Goal: Information Seeking & Learning: Learn about a topic

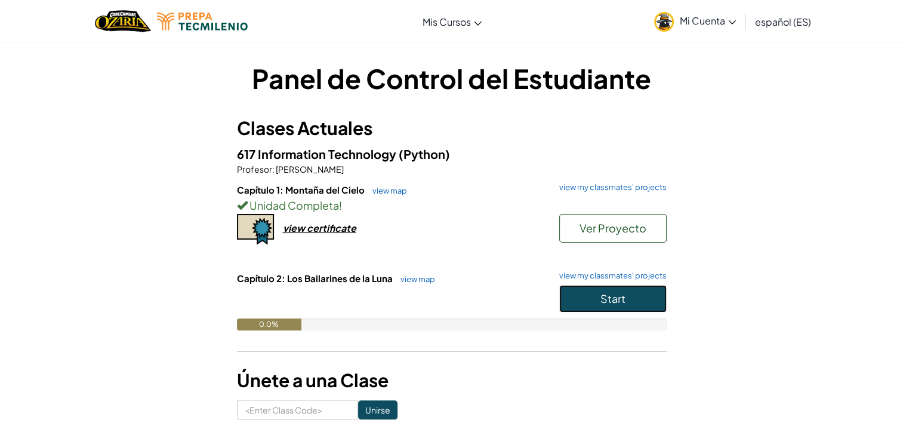
click at [588, 290] on button "Start" at bounding box center [612, 298] width 107 height 27
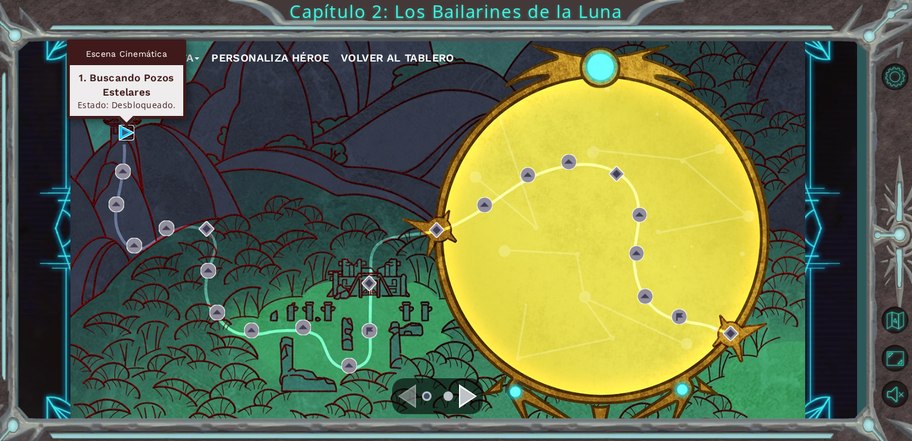
click at [125, 133] on img at bounding box center [127, 133] width 16 height 16
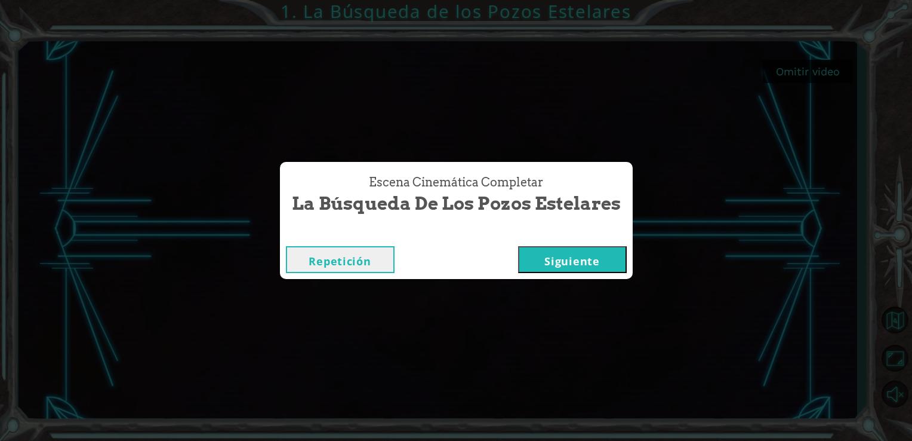
click at [561, 264] on button "Siguiente" at bounding box center [572, 259] width 109 height 27
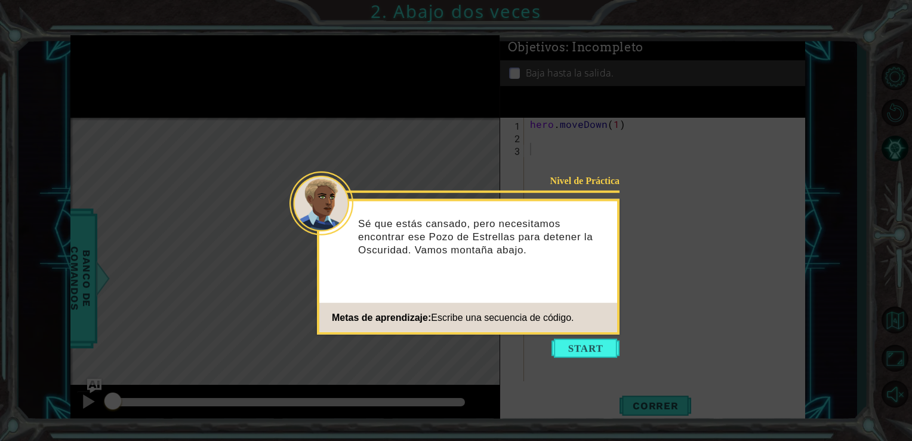
click at [565, 359] on icon at bounding box center [456, 220] width 912 height 441
click at [574, 340] on button "Start" at bounding box center [586, 347] width 68 height 19
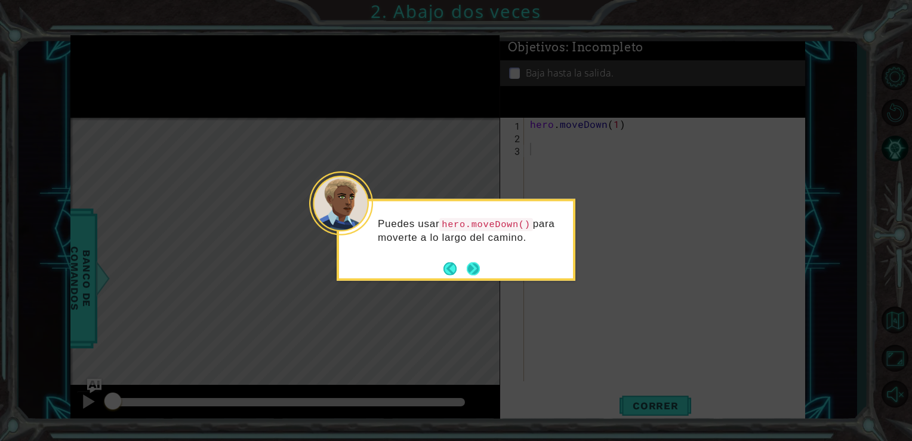
click at [470, 264] on button "Next" at bounding box center [474, 268] width 20 height 20
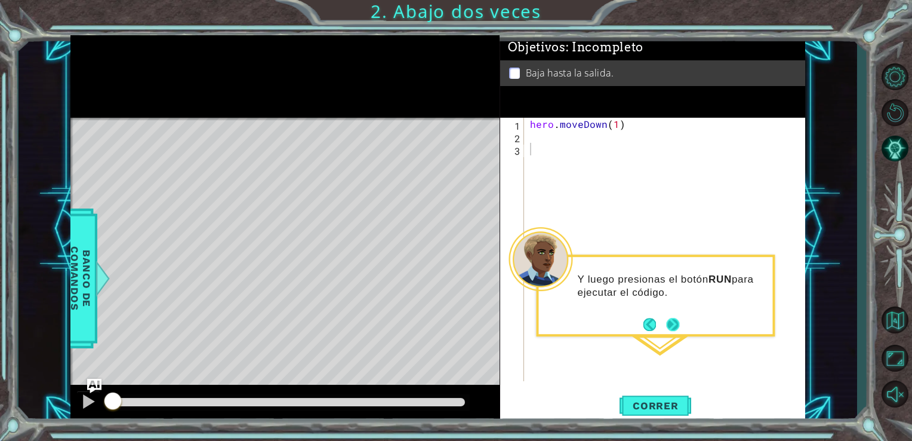
click at [675, 325] on button "Next" at bounding box center [673, 323] width 21 height 21
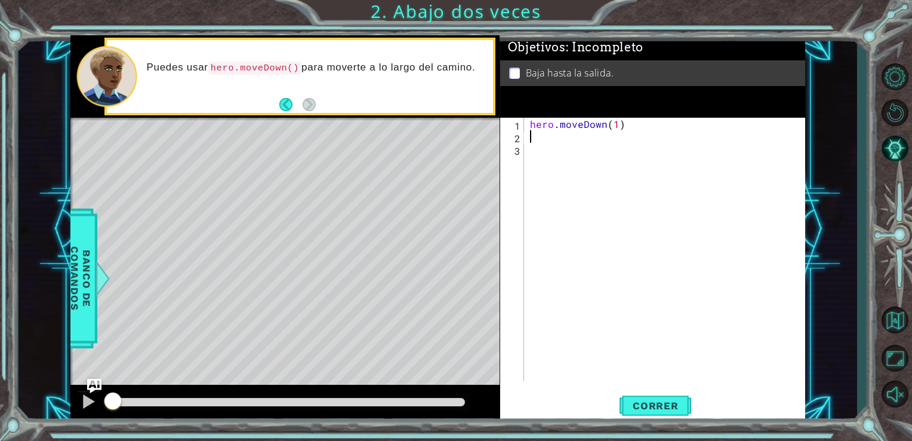
click at [534, 137] on div "hero . moveDown ( 1 )" at bounding box center [668, 262] width 281 height 288
click at [626, 402] on span "Correr" at bounding box center [656, 405] width 70 height 12
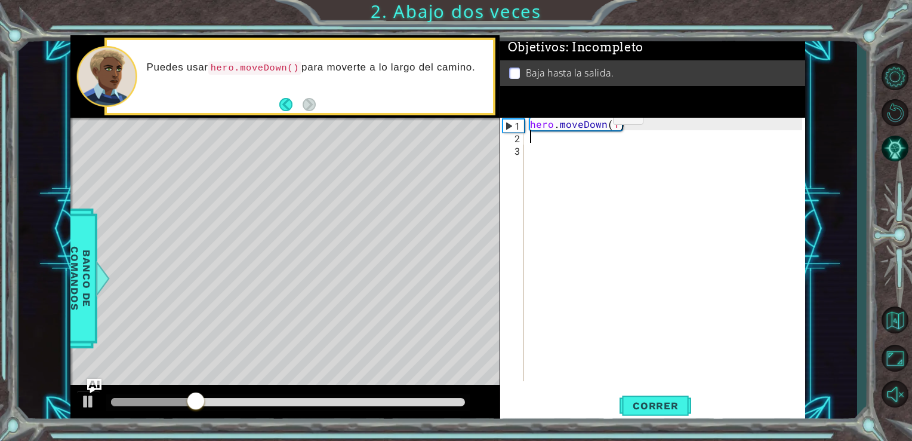
type textarea "h"
click at [613, 124] on div "hero . moveDown ( 1 )" at bounding box center [668, 262] width 281 height 288
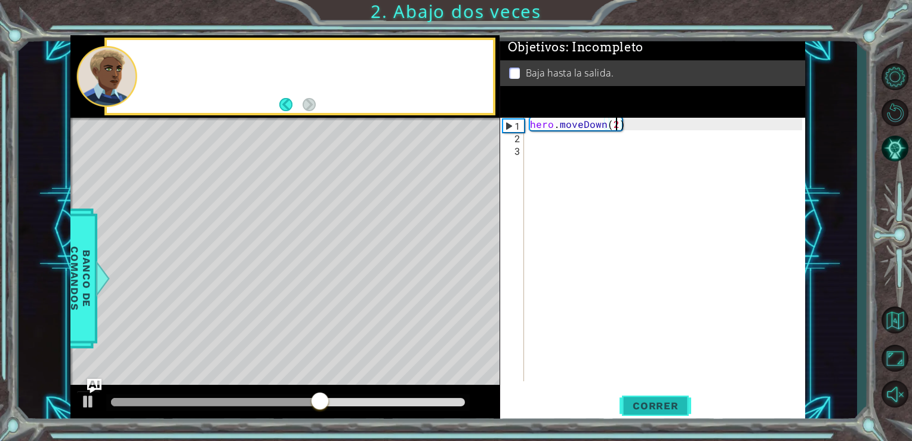
click at [629, 398] on button "Correr" at bounding box center [656, 405] width 72 height 30
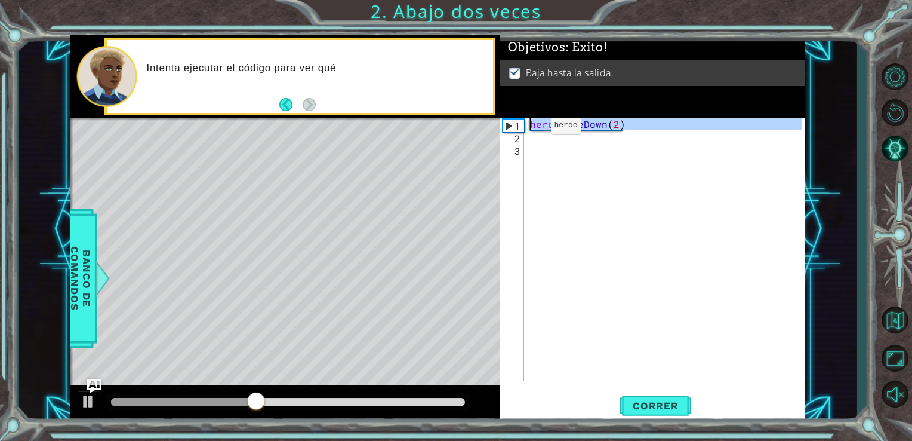
drag, startPoint x: 629, startPoint y: 137, endPoint x: 516, endPoint y: 126, distance: 113.3
click at [516, 126] on div "hero.moveDown(2) 1 2 3 hero . moveDown ( 2 ) הההההההההההההההההההההההההההההההההה…" at bounding box center [651, 249] width 303 height 263
type textarea "hero.moveDown(2)"
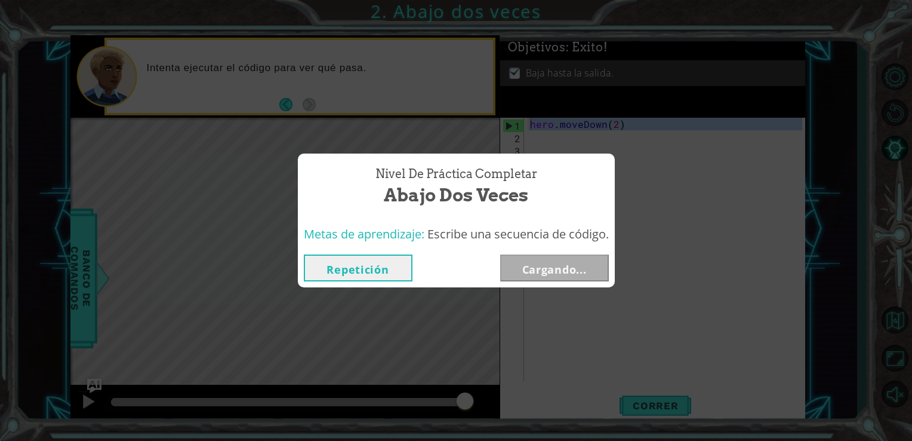
click at [643, 194] on div "Nivel de Práctica Completar Abajo dos veces Metas de aprendizaje: Escribe una s…" at bounding box center [456, 220] width 912 height 441
click at [519, 265] on button "Siguiente" at bounding box center [554, 267] width 109 height 27
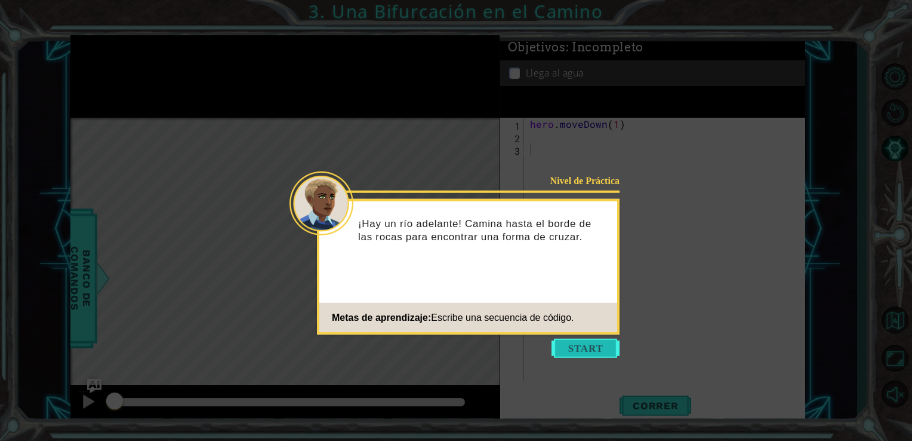
click at [576, 352] on button "Start" at bounding box center [586, 347] width 68 height 19
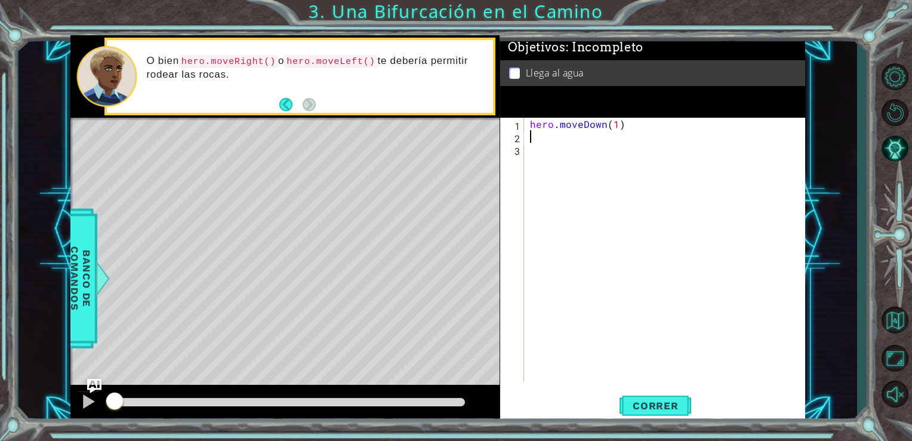
click at [571, 135] on div "hero . moveDown ( 1 )" at bounding box center [668, 262] width 281 height 288
type textarea "hero.moveLeft(1)"
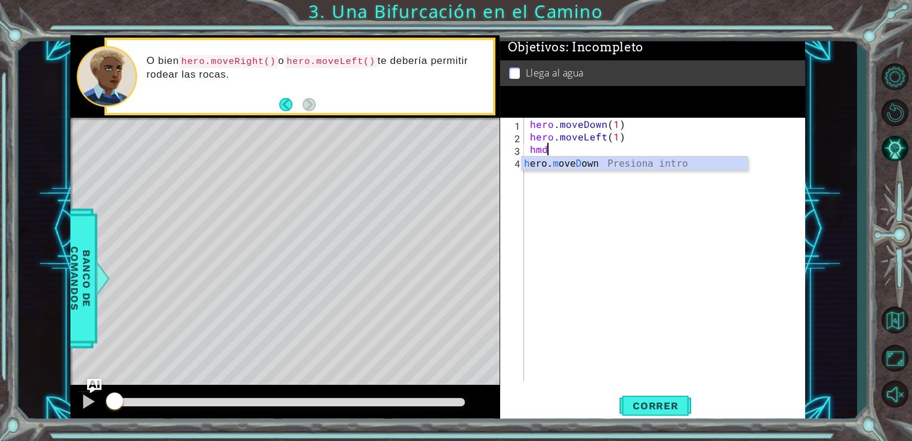
type textarea "hero.moveDown(1)"
click at [642, 168] on div "hero . moveDown ( 1 ) hero . moveLeft ( 1 ) hero . moveDown ( 1 )" at bounding box center [668, 262] width 281 height 288
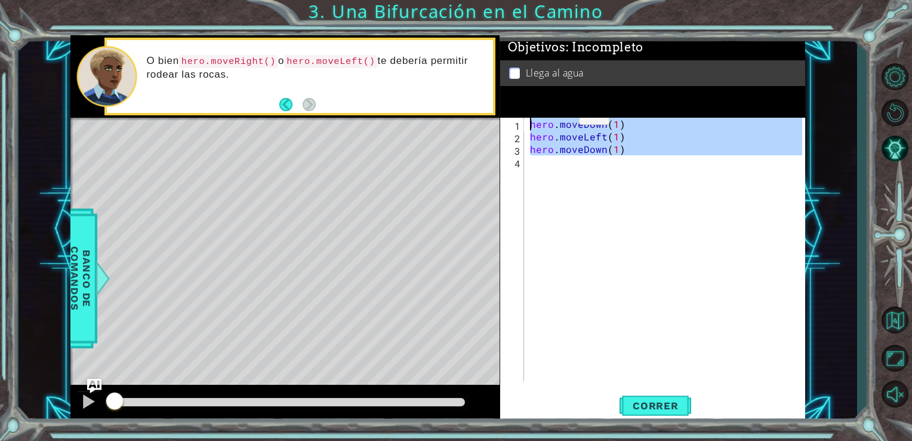
drag, startPoint x: 633, startPoint y: 156, endPoint x: 525, endPoint y: 118, distance: 114.6
click at [525, 118] on div "1 2 3 4 hero . moveDown ( 1 ) hero . moveLeft ( 1 ) hero . moveDown ( 1 ) ההההה…" at bounding box center [651, 249] width 303 height 263
click at [568, 152] on div "hero . moveDown ( 1 ) hero . moveLeft ( 1 ) hero . moveDown ( 1 )" at bounding box center [665, 249] width 275 height 263
type textarea "hero.moveDown(1)"
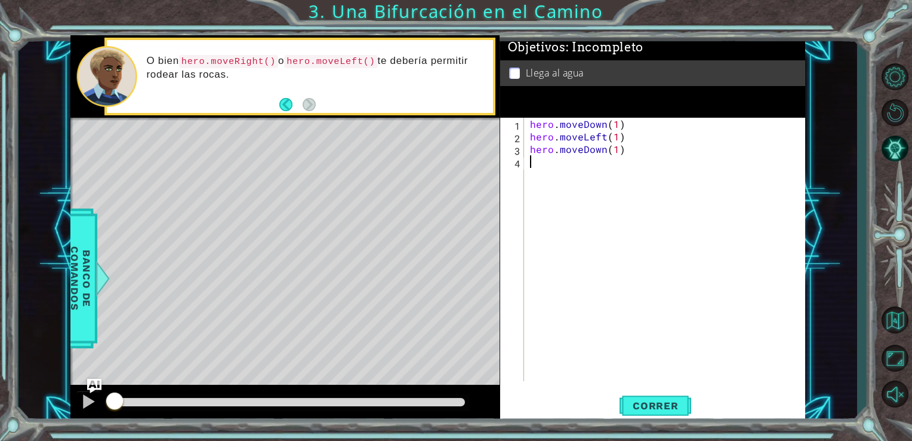
click at [611, 179] on div "hero . moveDown ( 1 ) hero . moveLeft ( 1 ) hero . moveDown ( 1 )" at bounding box center [668, 262] width 281 height 288
drag, startPoint x: 623, startPoint y: 140, endPoint x: 532, endPoint y: 142, distance: 90.8
click at [532, 142] on div "hero . moveDown ( 1 ) hero . moveLeft ( 1 ) hero . moveDown ( 1 )" at bounding box center [668, 262] width 281 height 288
type textarea "hero.moveLeft(1)"
click at [551, 166] on div "hero . moveDown ( 1 ) hero . moveLeft ( 1 ) hero . moveDown ( 1 )" at bounding box center [668, 262] width 281 height 288
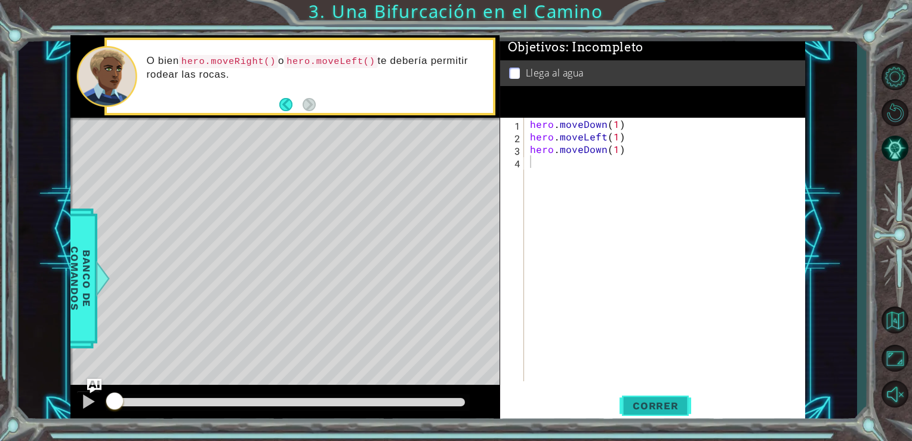
click at [635, 402] on span "Correr" at bounding box center [656, 405] width 70 height 12
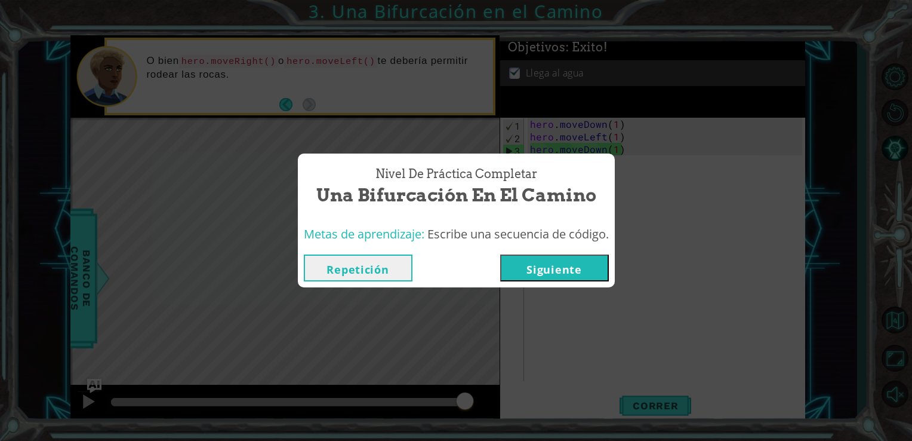
click at [561, 269] on button "Siguiente" at bounding box center [554, 267] width 109 height 27
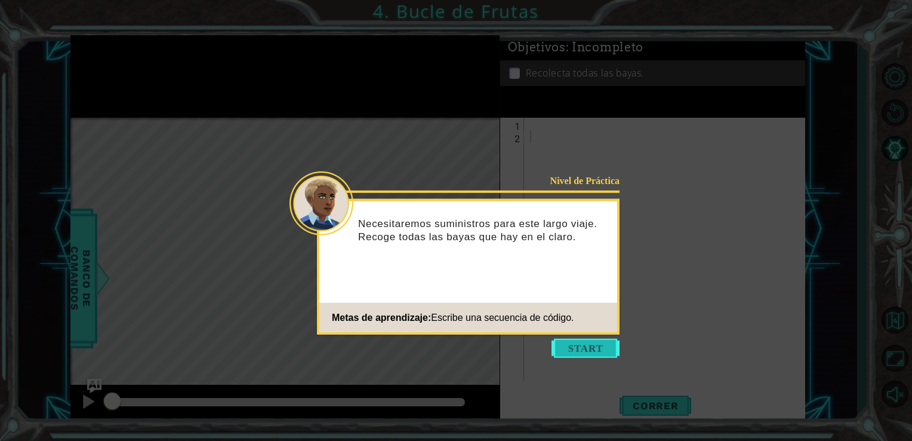
click at [580, 349] on button "Start" at bounding box center [586, 347] width 68 height 19
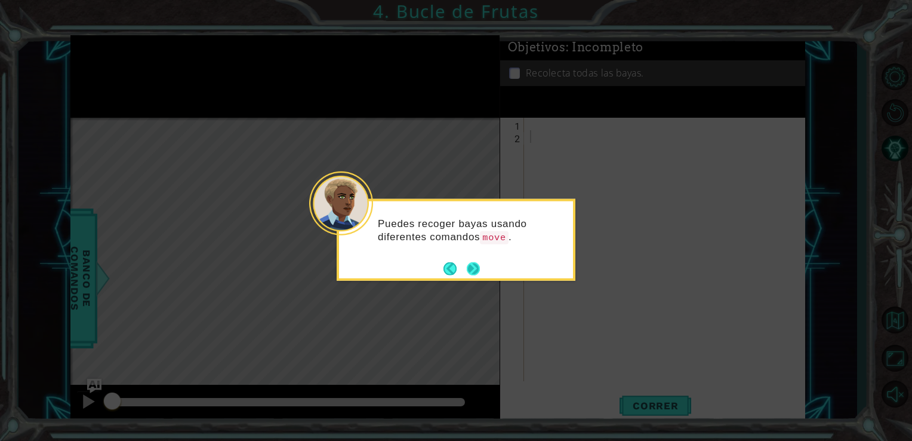
click at [473, 264] on button "Next" at bounding box center [473, 268] width 14 height 14
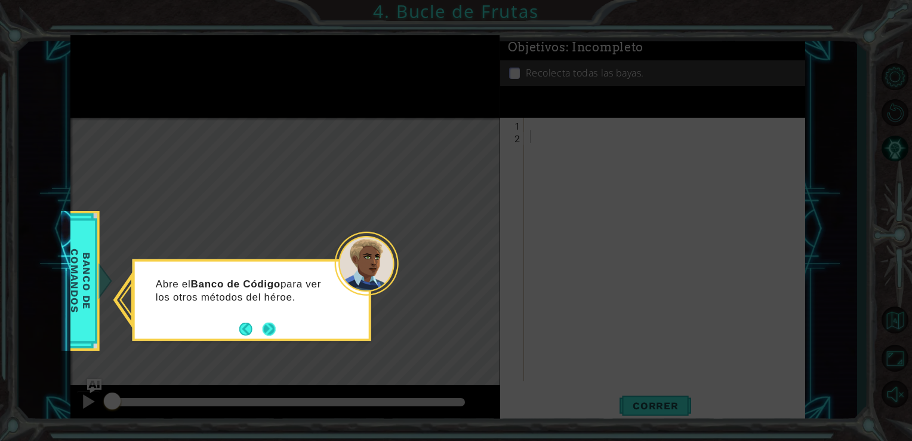
click at [275, 330] on button "Next" at bounding box center [269, 328] width 19 height 19
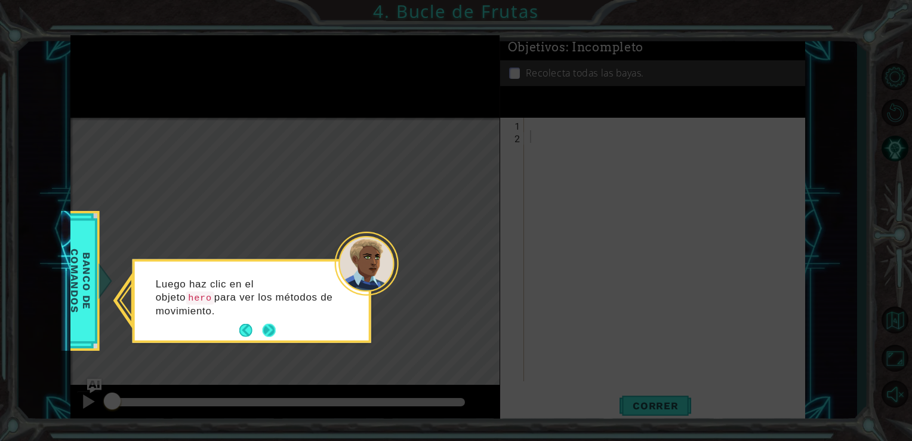
click at [275, 330] on button "Next" at bounding box center [269, 330] width 22 height 22
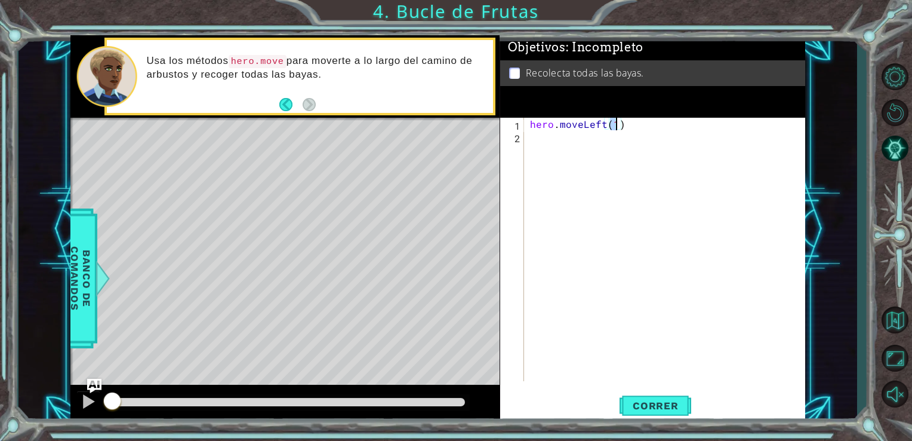
type textarea "hero.moveLeft(2)"
type textarea "hero.moveDown(4)"
type textarea "hero.moveRight(2)"
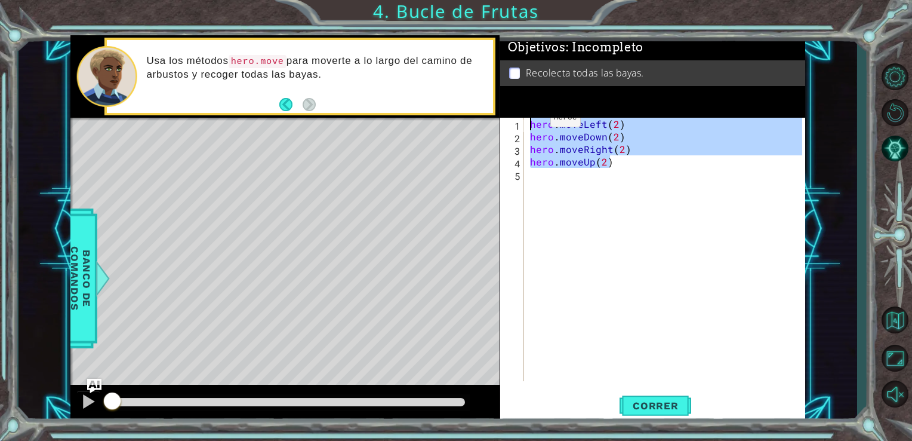
drag, startPoint x: 616, startPoint y: 160, endPoint x: 523, endPoint y: 118, distance: 102.1
click at [523, 118] on div "hero.moveUp(2) 1 2 3 4 5 hero . moveLeft ( 2 ) hero . moveDown ( 2 ) hero . mov…" at bounding box center [651, 249] width 303 height 263
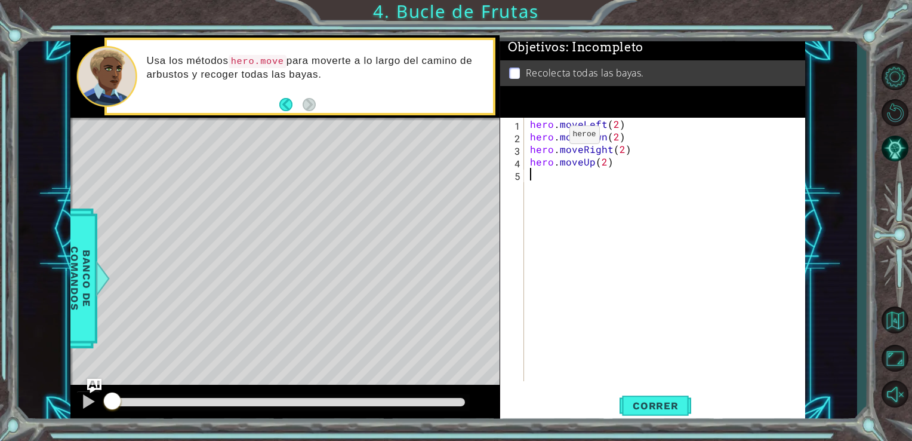
drag, startPoint x: 569, startPoint y: 182, endPoint x: 493, endPoint y: -44, distance: 238.6
click at [493, 0] on html "1 ההההההההההההההההההההההההההההההההההההההההההההההההההההההההההההההההההההההההההההה…" at bounding box center [456, 220] width 912 height 441
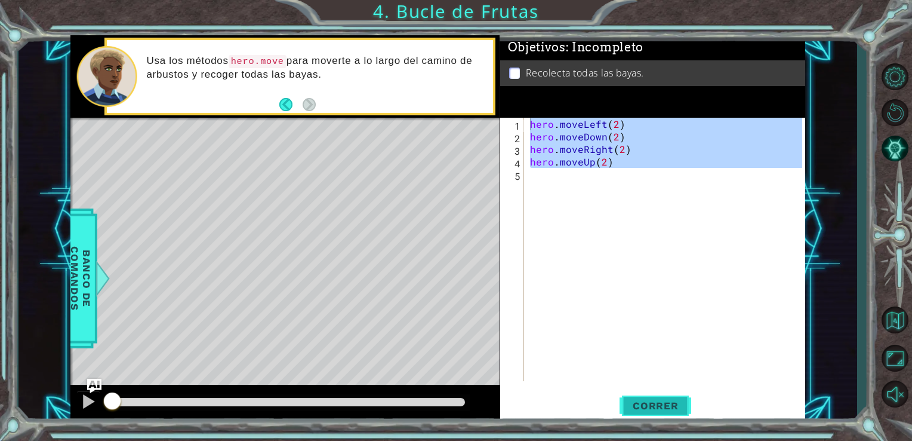
click at [644, 407] on span "Correr" at bounding box center [656, 405] width 70 height 12
type textarea "hero.moveLeft(2)"
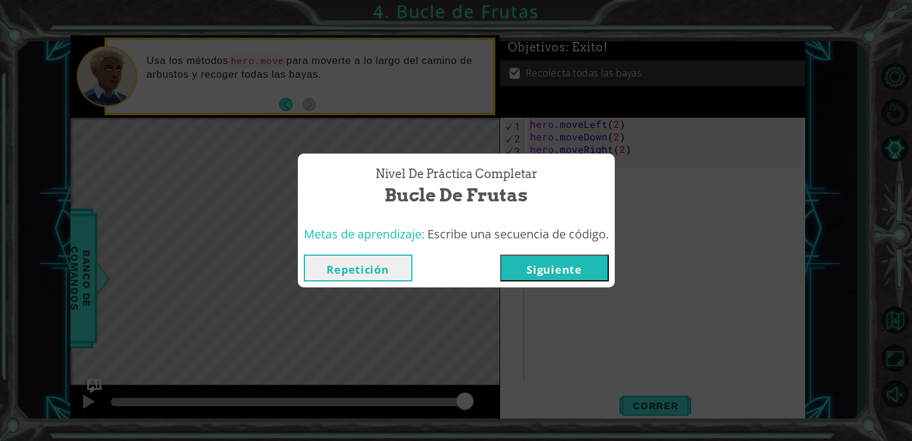
click at [530, 278] on button "Siguiente" at bounding box center [554, 267] width 109 height 27
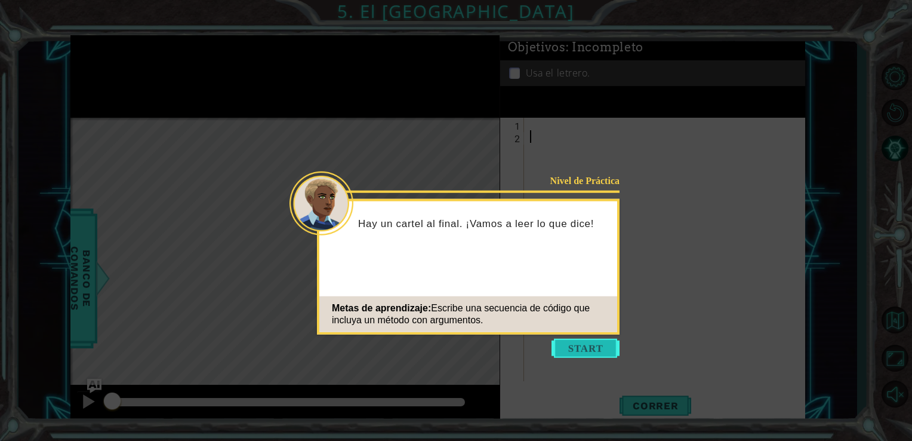
click at [571, 340] on button "Start" at bounding box center [586, 347] width 68 height 19
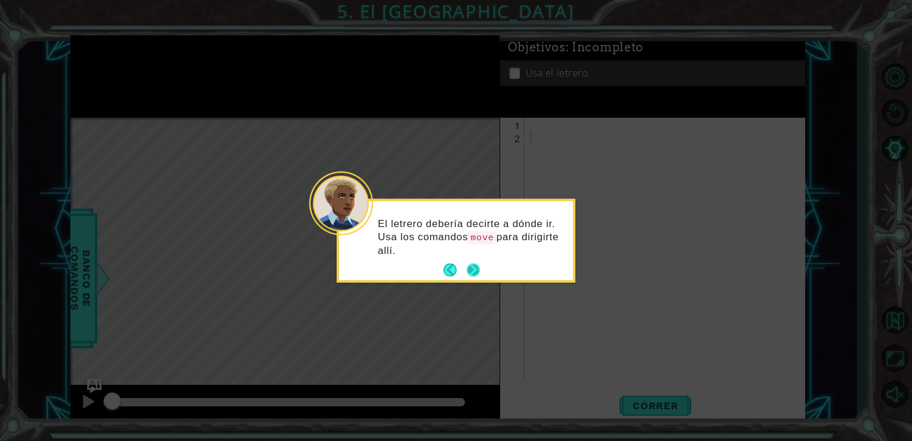
click at [480, 270] on button "Next" at bounding box center [473, 270] width 22 height 22
click at [477, 266] on button "Next" at bounding box center [473, 269] width 19 height 19
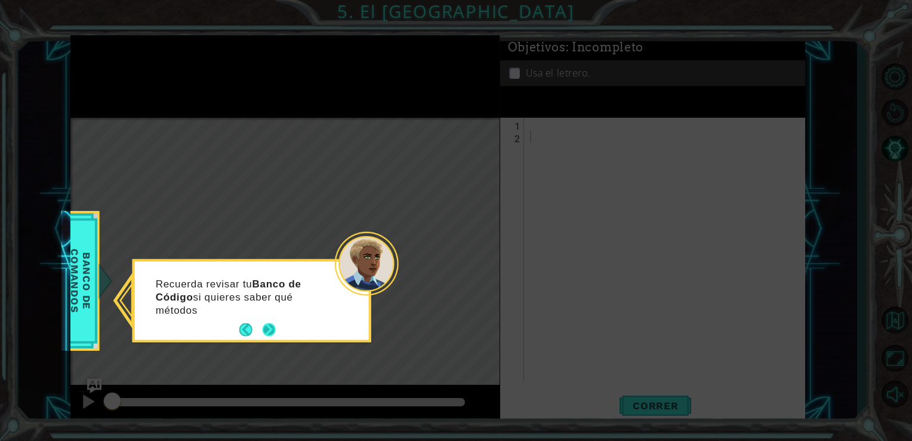
click at [269, 321] on button "Next" at bounding box center [269, 330] width 20 height 20
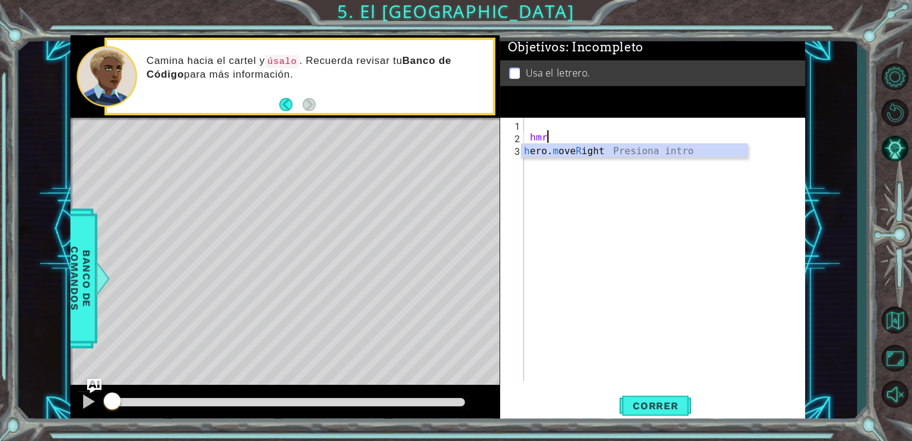
type textarea "h"
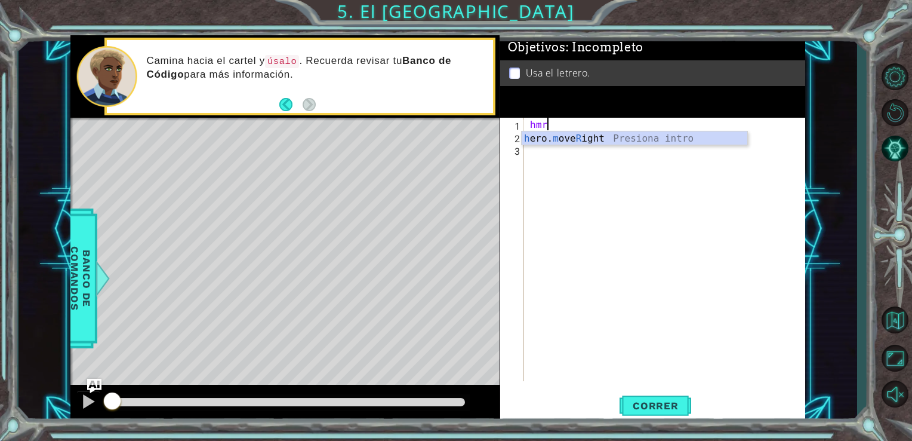
type textarea "hero.moveRight(1)"
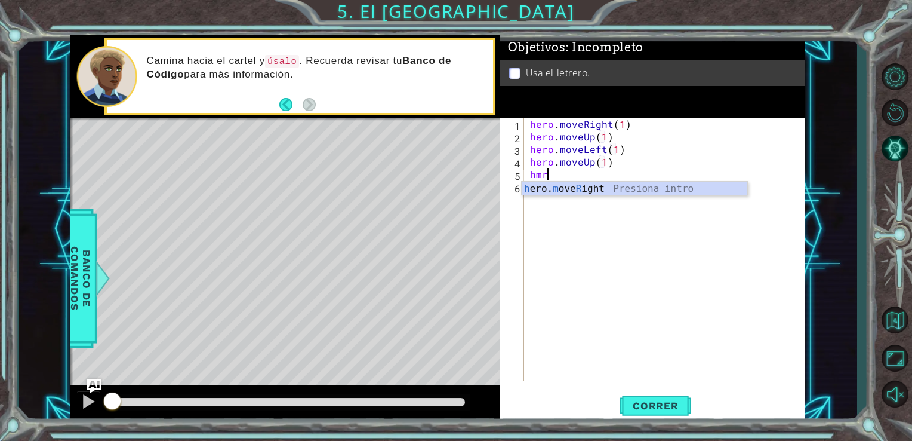
scroll to position [0, 5]
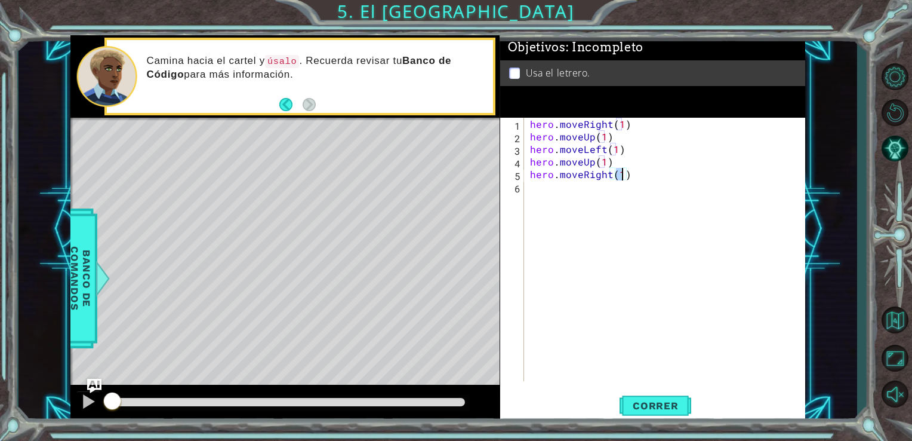
type textarea "hero.moveRight(2)"
click at [673, 205] on div "hero . moveRight ( 1 ) hero . moveUp ( 1 ) hero . moveLeft ( 1 ) hero . moveUp …" at bounding box center [668, 262] width 281 height 288
type textarea "hero.use("sign")"
drag, startPoint x: 621, startPoint y: 201, endPoint x: 530, endPoint y: 203, distance: 90.8
click at [530, 203] on div "hero . moveRight ( 1 ) hero . moveUp ( 1 ) hero . moveLeft ( 1 ) hero . moveUp …" at bounding box center [668, 262] width 281 height 288
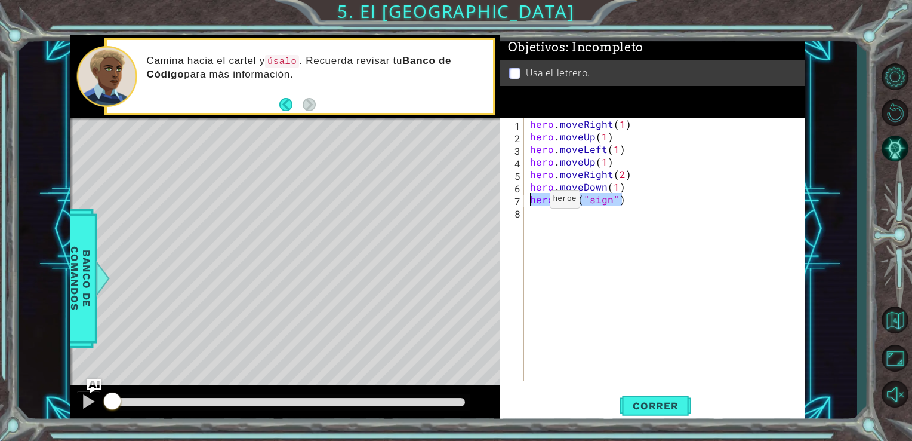
click at [529, 202] on div "hero . moveRight ( 1 ) hero . moveUp ( 1 ) hero . moveLeft ( 1 ) hero . moveUp …" at bounding box center [665, 249] width 275 height 263
click at [637, 402] on span "Correr" at bounding box center [656, 405] width 70 height 12
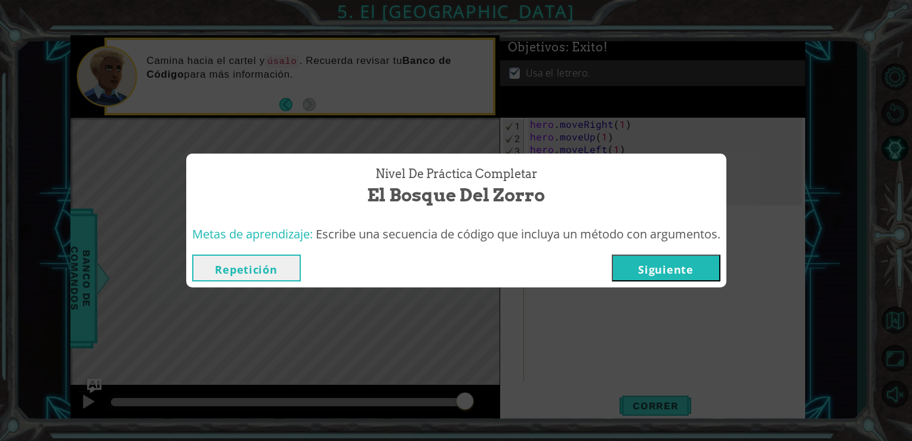
click at [636, 271] on button "Siguiente" at bounding box center [666, 267] width 109 height 27
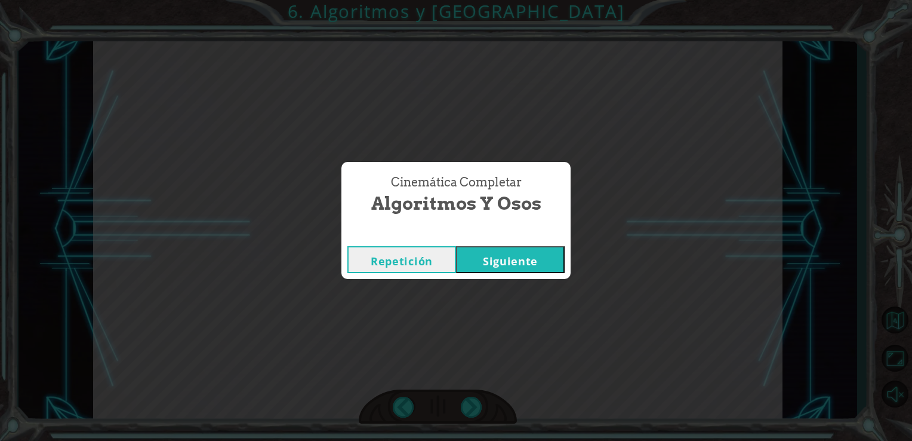
click at [527, 258] on button "Siguiente" at bounding box center [510, 259] width 109 height 27
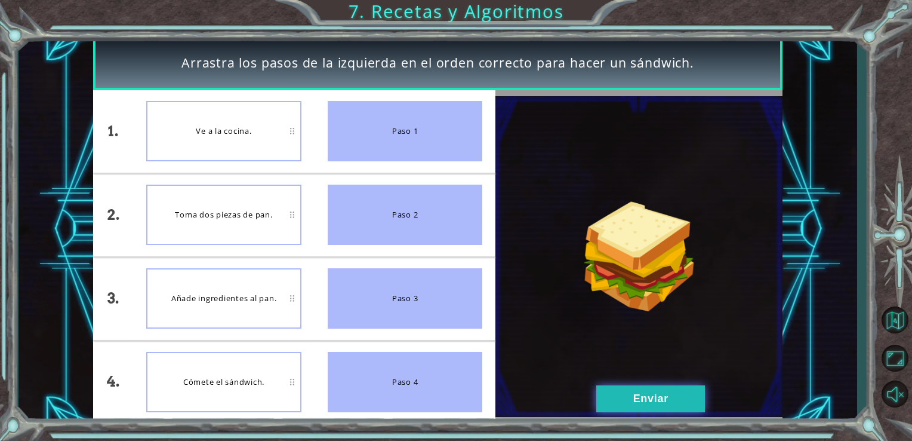
click at [635, 396] on button "Enviar" at bounding box center [650, 398] width 109 height 27
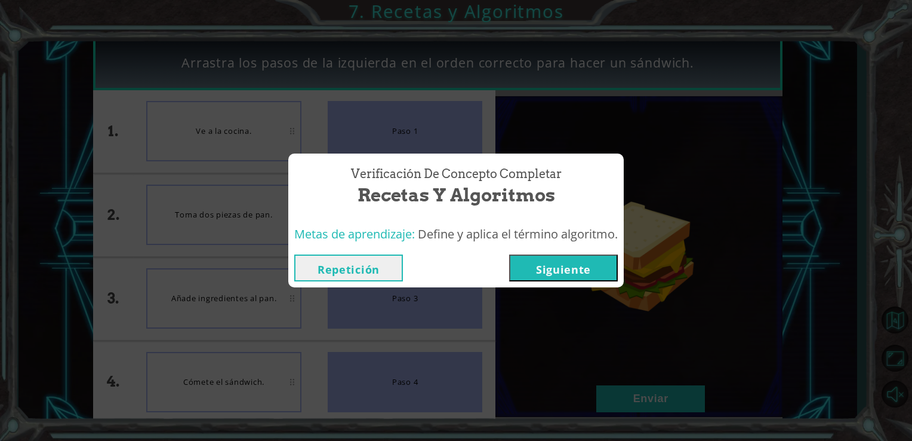
click at [554, 272] on button "Siguiente" at bounding box center [563, 267] width 109 height 27
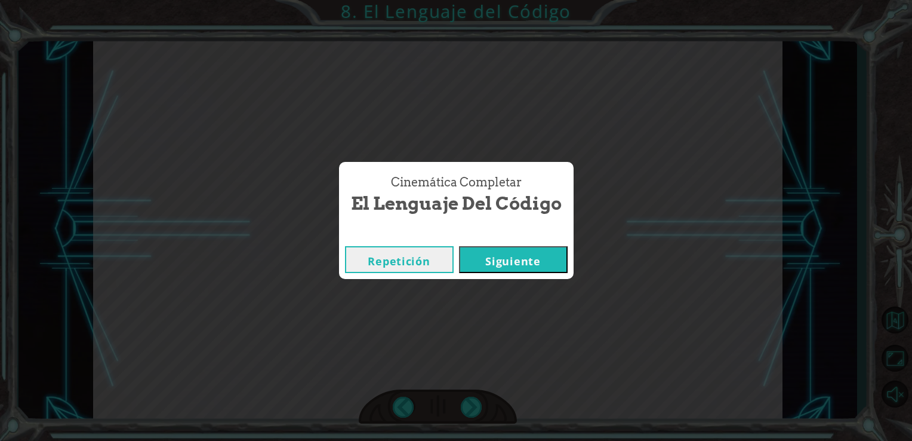
click at [474, 248] on button "Siguiente" at bounding box center [513, 259] width 109 height 27
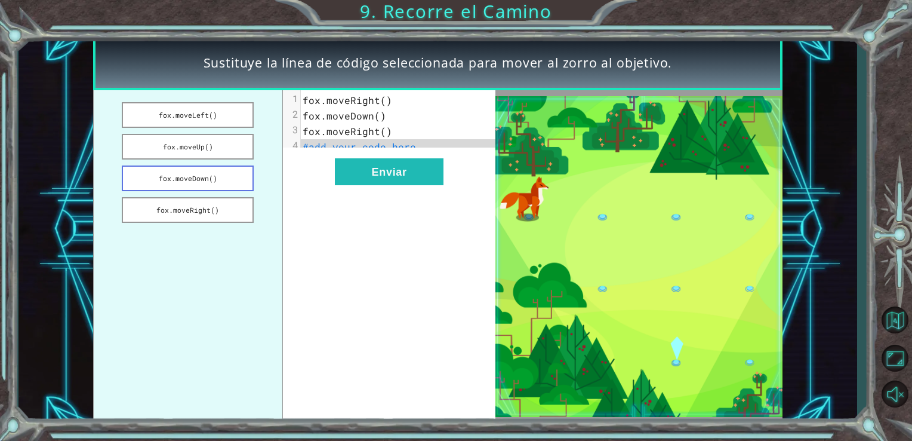
click at [201, 181] on button "fox.moveDown()" at bounding box center [188, 178] width 132 height 26
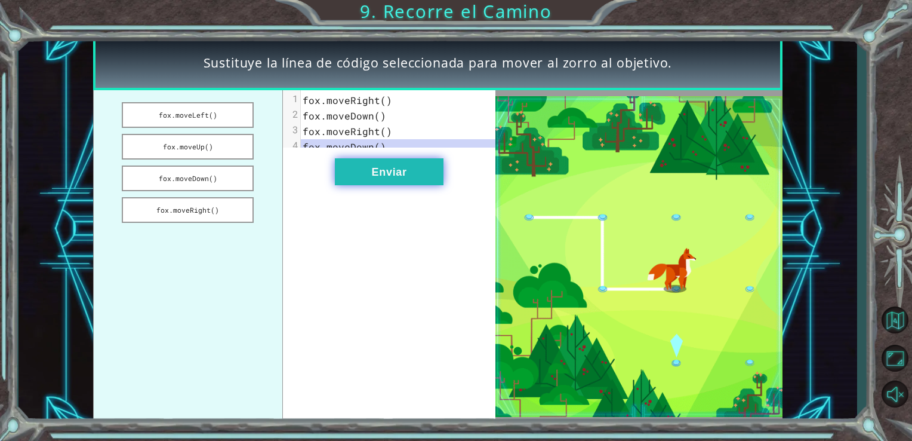
click at [360, 184] on button "Enviar" at bounding box center [389, 171] width 109 height 27
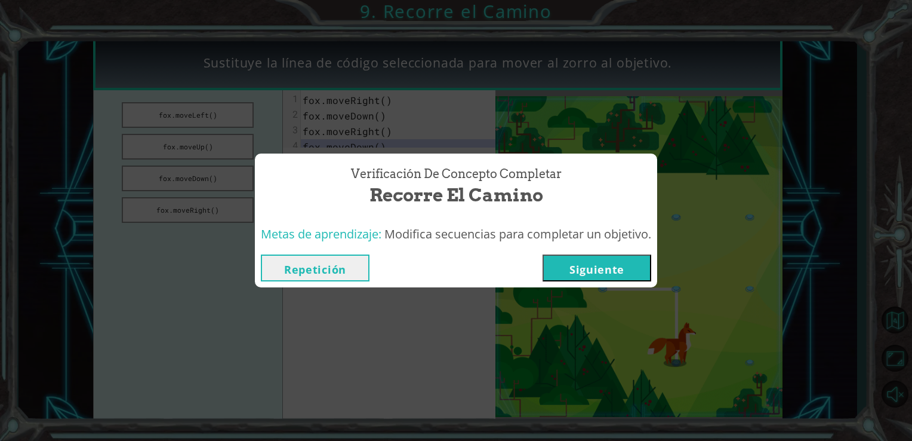
click at [580, 264] on button "Siguiente" at bounding box center [597, 267] width 109 height 27
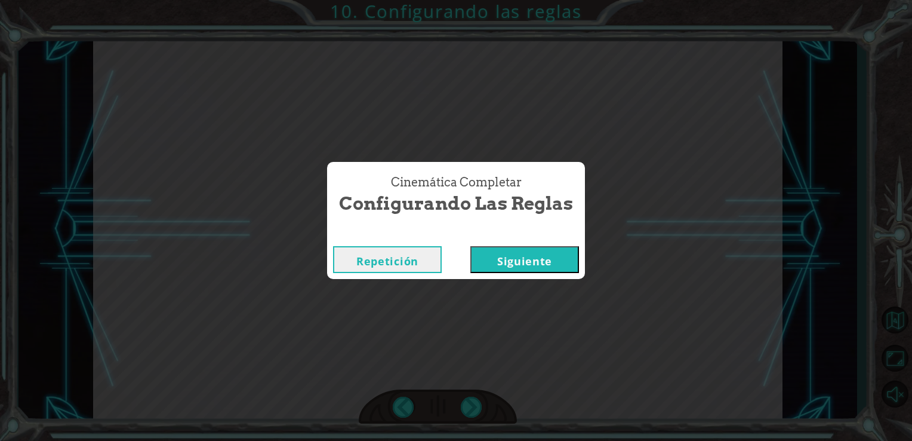
click at [502, 263] on button "Siguiente" at bounding box center [524, 259] width 109 height 27
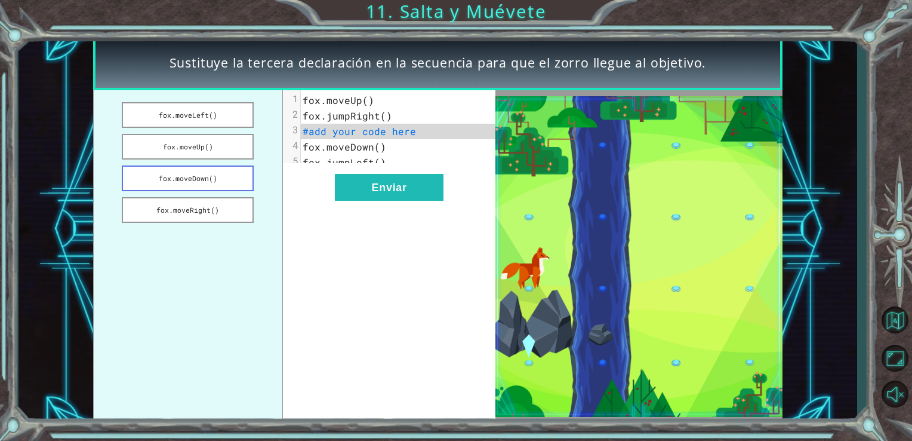
click at [220, 178] on button "fox.moveDown()" at bounding box center [188, 178] width 132 height 26
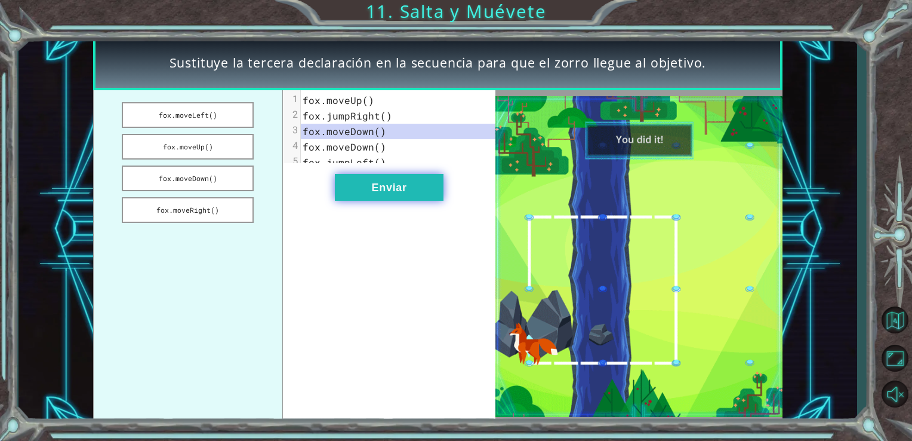
click at [378, 186] on button "Enviar" at bounding box center [389, 187] width 109 height 27
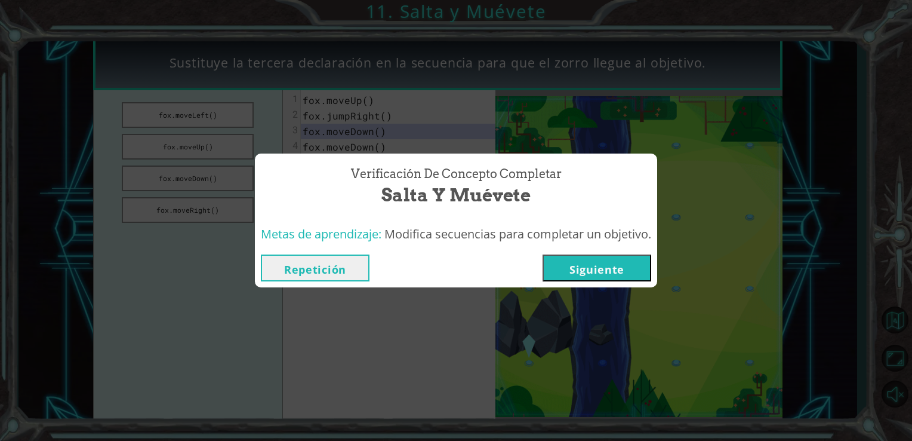
click at [594, 263] on button "Siguiente" at bounding box center [597, 267] width 109 height 27
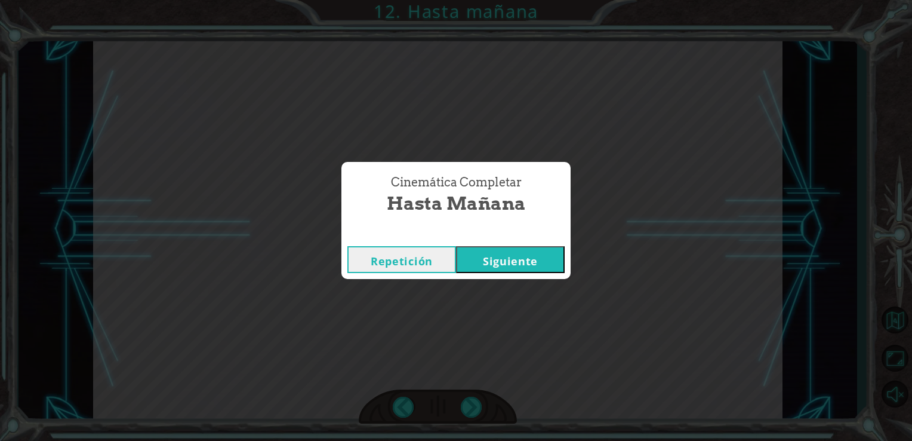
click at [516, 264] on button "Siguiente" at bounding box center [510, 259] width 109 height 27
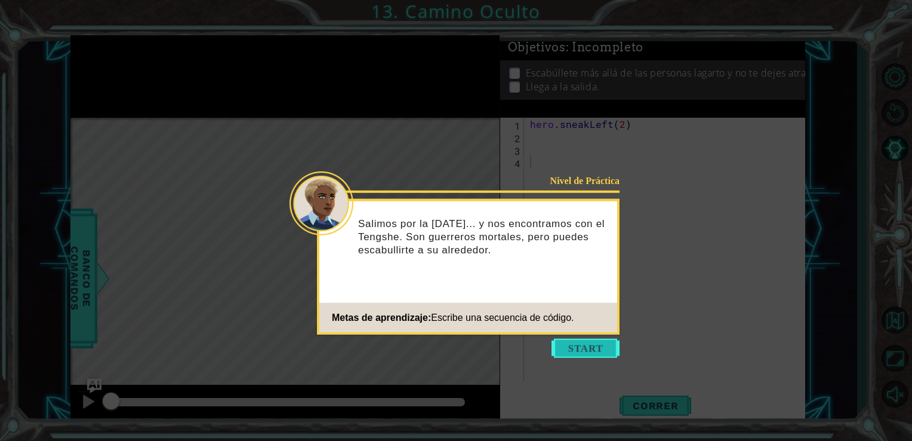
click at [577, 344] on button "Start" at bounding box center [586, 347] width 68 height 19
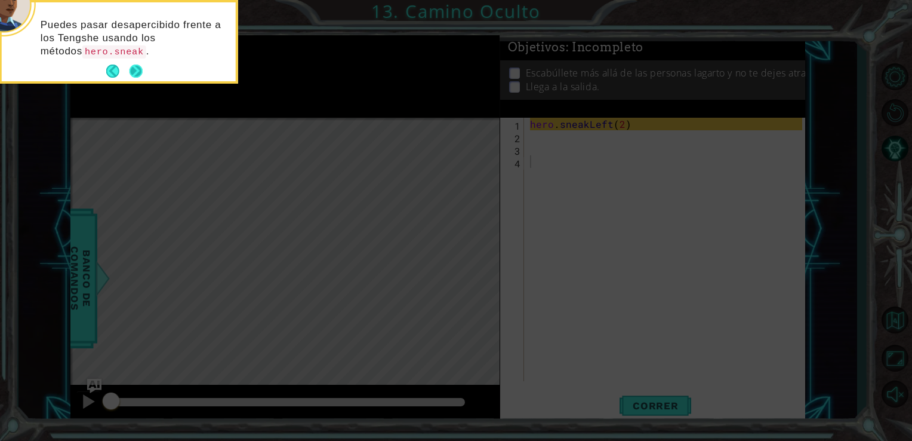
click at [134, 63] on button "Next" at bounding box center [136, 71] width 16 height 16
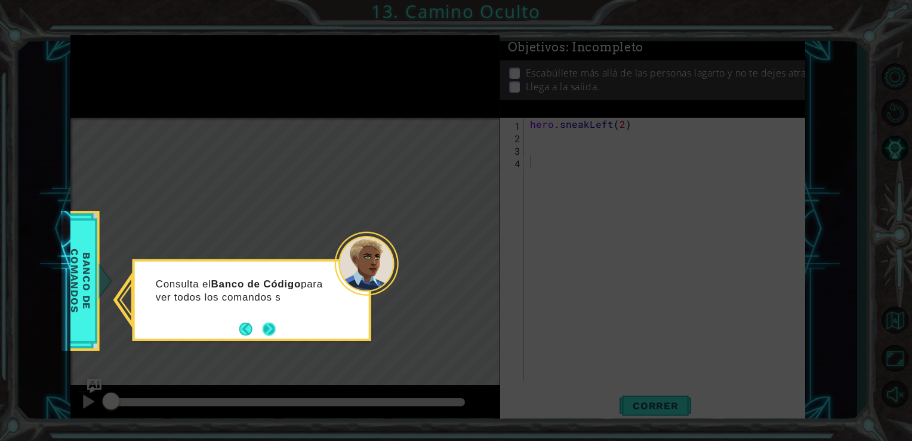
click at [269, 331] on button "Next" at bounding box center [268, 328] width 15 height 15
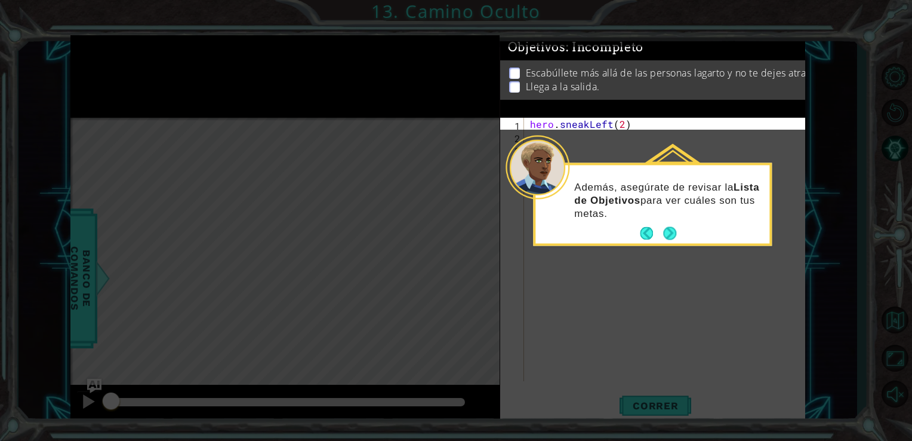
click at [673, 241] on button "Next" at bounding box center [670, 233] width 22 height 22
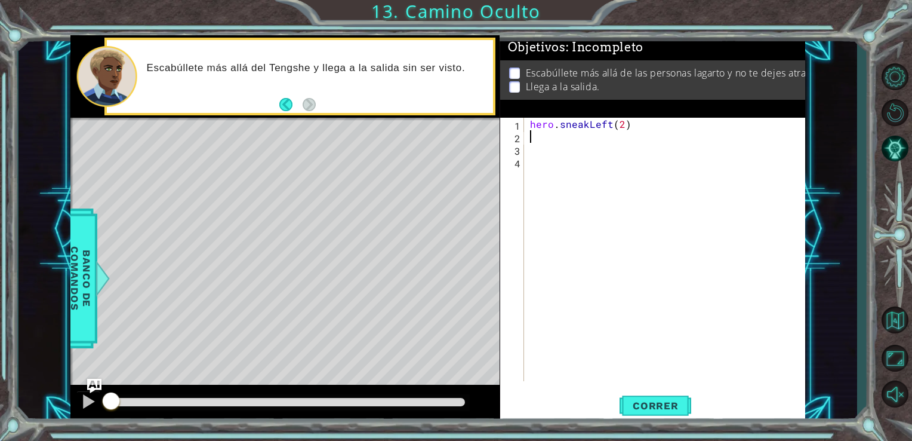
click at [544, 140] on div "hero . sneakLeft ( 2 )" at bounding box center [668, 262] width 281 height 288
type textarea "hero.sneakUp(2)"
type textarea "hero.sneakRight(2)"
click at [549, 194] on div "hero . sneakLeft ( 2 ) hero . sneakUp ( 2 ) hero . sneakRight ( 2 )" at bounding box center [668, 262] width 281 height 288
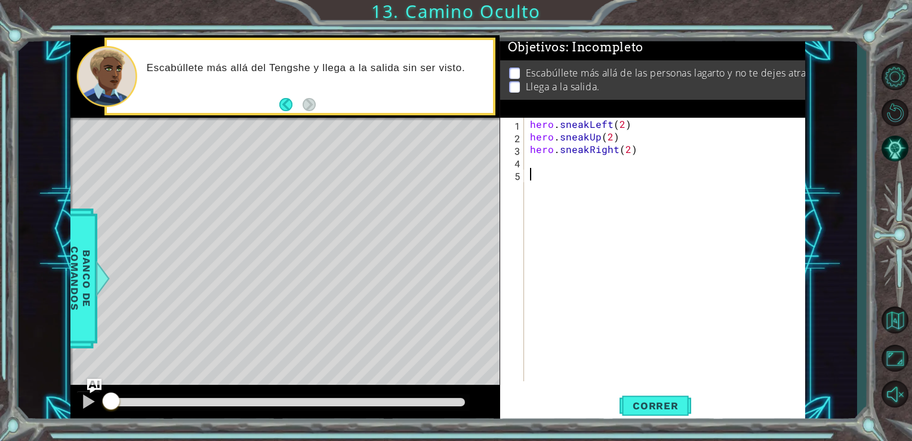
scroll to position [0, 0]
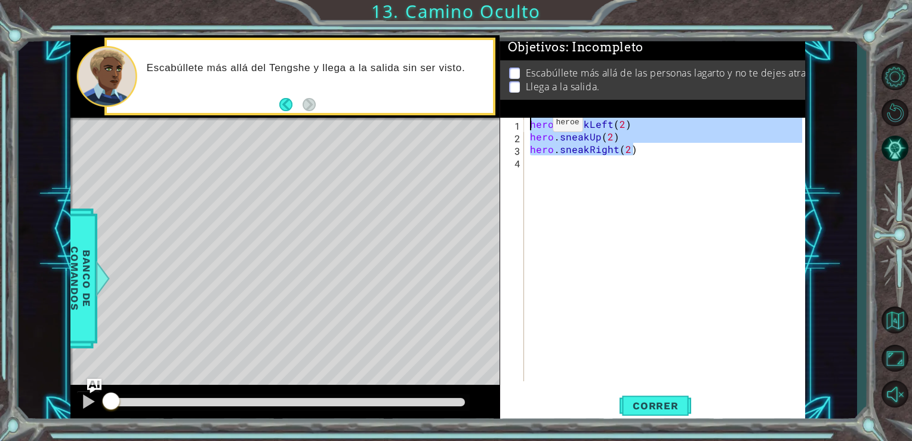
drag, startPoint x: 662, startPoint y: 151, endPoint x: 587, endPoint y: 183, distance: 81.1
click at [587, 183] on div "hero . sneakLeft ( 2 ) hero . sneakUp ( 2 ) hero . sneakRight ( 2 )" at bounding box center [668, 262] width 281 height 288
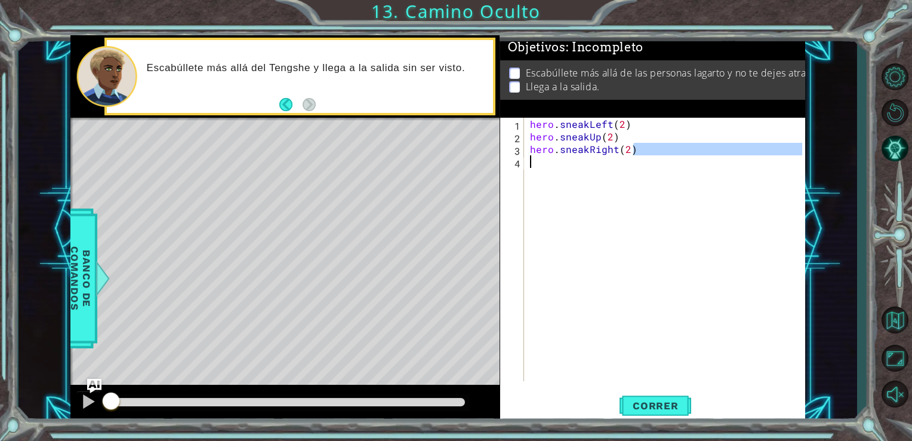
type textarea "hero.sneakRight(2)"
click at [587, 183] on div "hero . sneakLeft ( 2 ) hero . sneakUp ( 2 ) hero . sneakRight ( 2 )" at bounding box center [665, 249] width 275 height 263
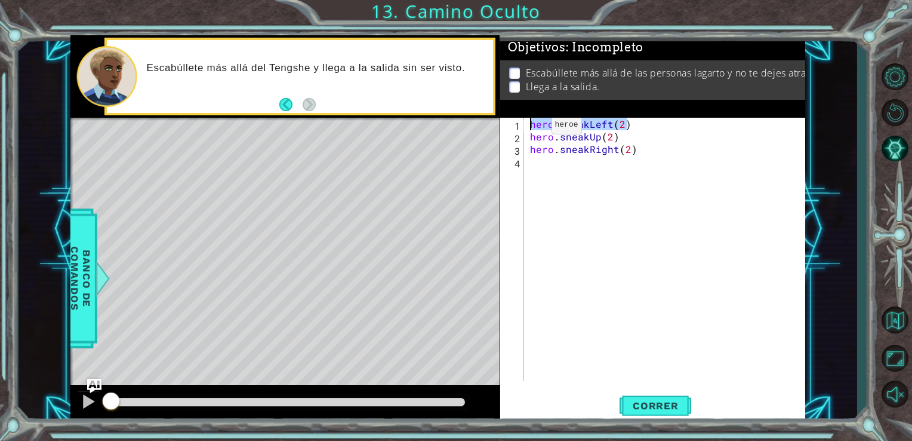
drag, startPoint x: 630, startPoint y: 128, endPoint x: 531, endPoint y: 128, distance: 99.7
click at [531, 128] on div "hero . sneakLeft ( 2 ) hero . sneakUp ( 2 ) hero . sneakRight ( 2 )" at bounding box center [668, 262] width 281 height 288
type textarea "hero.sneakLeft(2)"
click at [531, 128] on div "hero . sneakLeft ( 2 ) hero . sneakUp ( 2 ) hero . sneakRight ( 2 )" at bounding box center [665, 249] width 275 height 263
click at [648, 410] on span "Correr" at bounding box center [656, 405] width 70 height 12
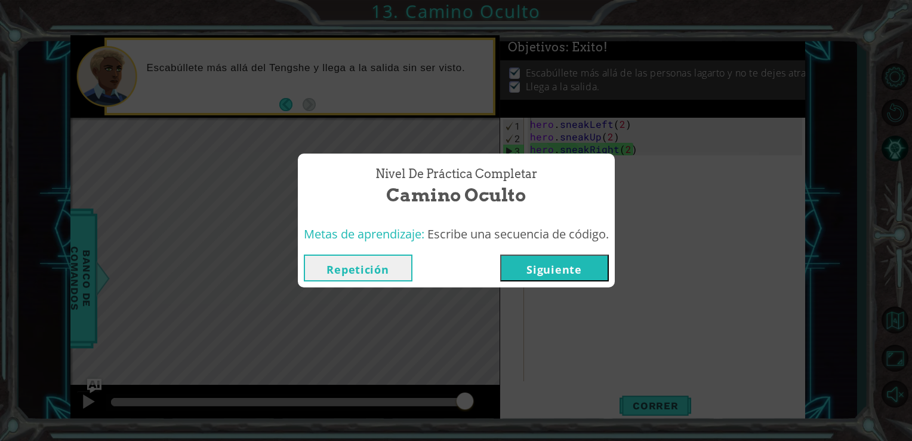
click at [532, 270] on button "Siguiente" at bounding box center [554, 267] width 109 height 27
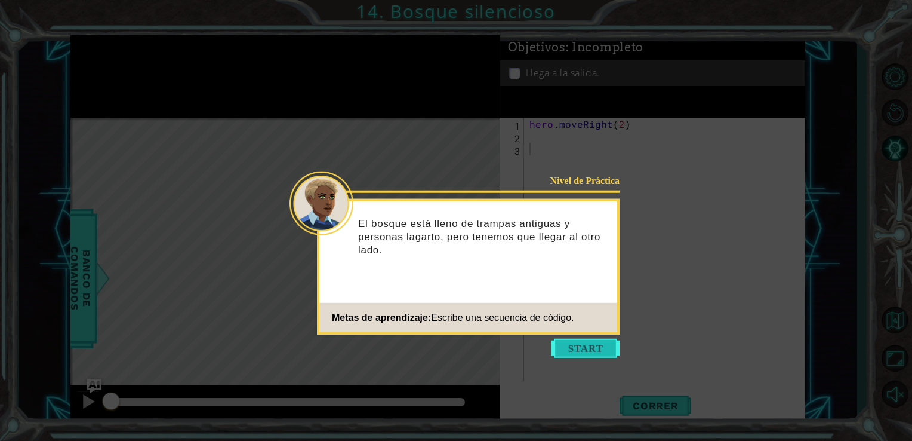
click at [563, 353] on button "Start" at bounding box center [586, 347] width 68 height 19
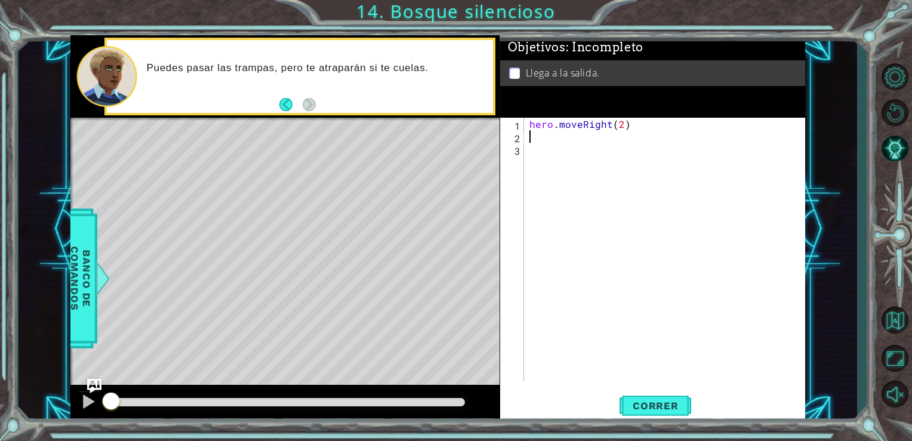
click at [544, 136] on div "hero . moveRight ( 2 )" at bounding box center [667, 262] width 281 height 288
type textarea "hero.sneakRight(2)"
type textarea "hero.moveLeft(1)"
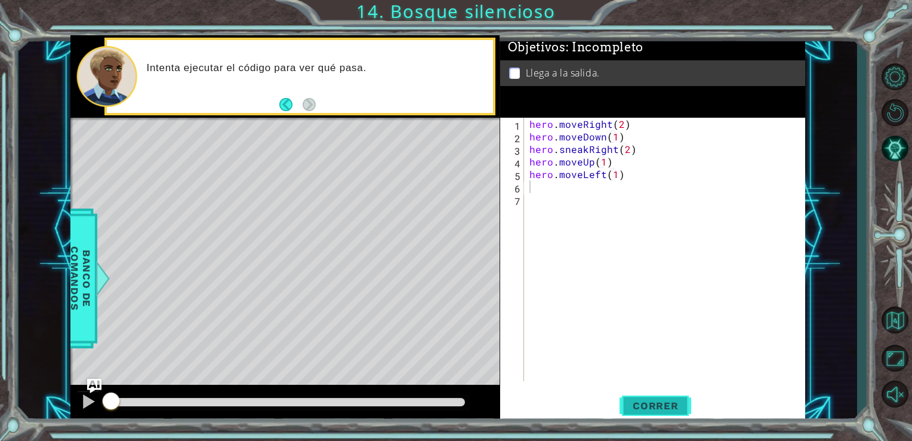
click at [656, 405] on span "Correr" at bounding box center [656, 405] width 70 height 12
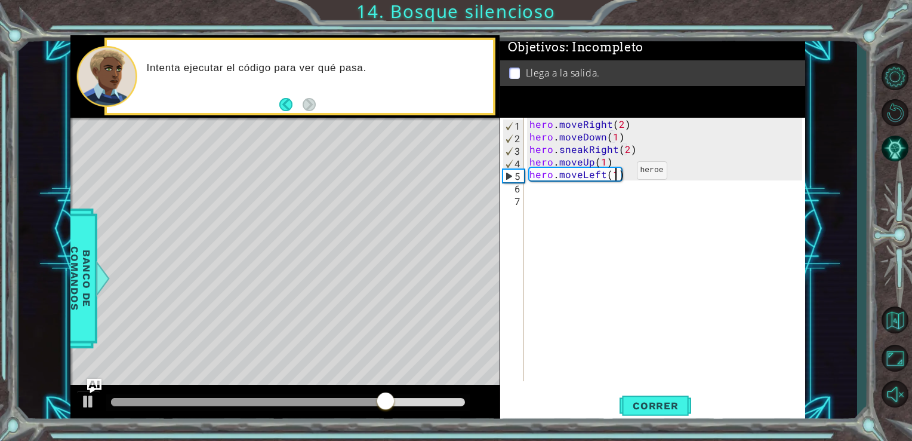
click at [616, 173] on div "hero . moveRight ( 2 ) hero . moveDown ( 1 ) hero . sneakRight ( 2 ) hero . mov…" at bounding box center [667, 262] width 281 height 288
drag, startPoint x: 584, startPoint y: 178, endPoint x: 607, endPoint y: 176, distance: 22.8
click at [607, 176] on div "hero . moveRight ( 2 ) hero . moveDown ( 1 ) hero . sneakRight ( 2 ) hero . mov…" at bounding box center [667, 262] width 281 height 288
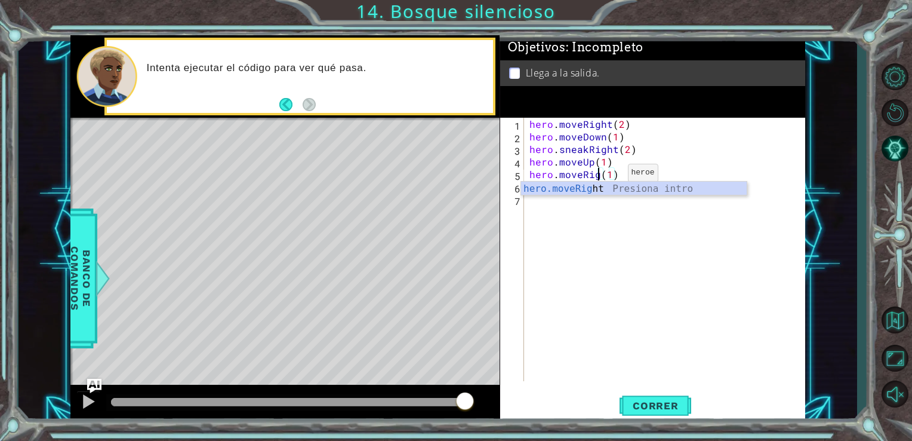
type textarea "hero.moveRight(1)"
click at [607, 218] on div "hero . moveRight ( 2 ) hero . moveDown ( 1 ) hero . sneakRight ( 2 ) hero . mov…" at bounding box center [667, 262] width 281 height 288
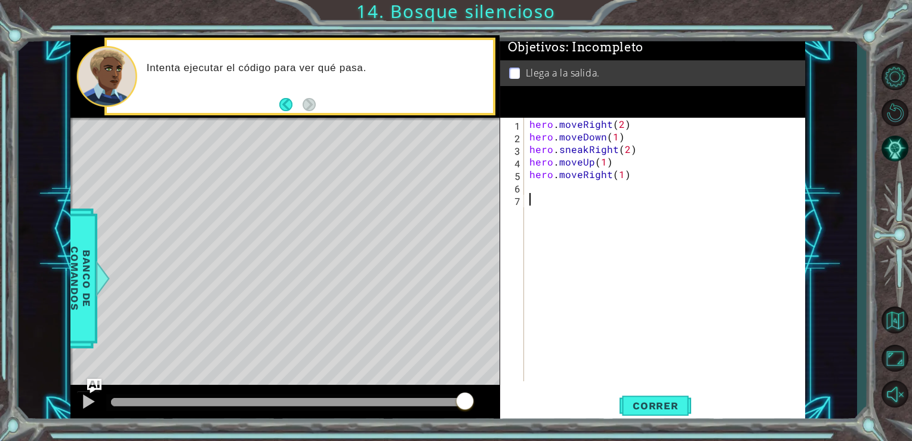
scroll to position [0, 0]
click at [640, 399] on button "Correr" at bounding box center [656, 405] width 72 height 30
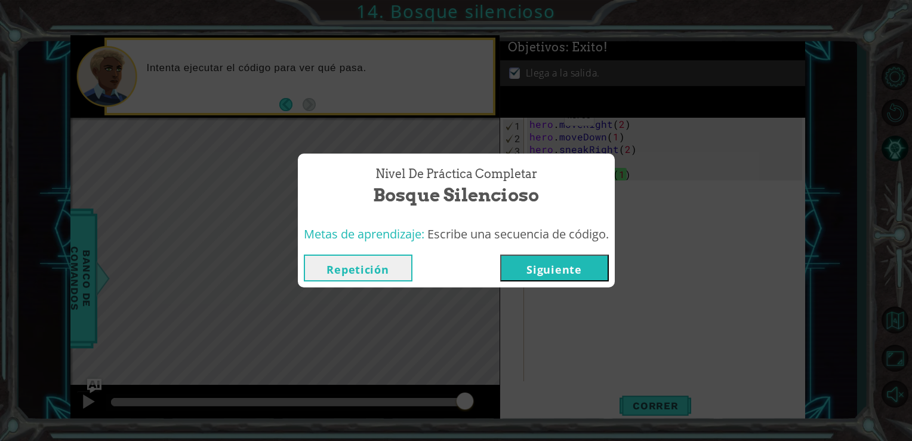
click at [565, 266] on button "Siguiente" at bounding box center [554, 267] width 109 height 27
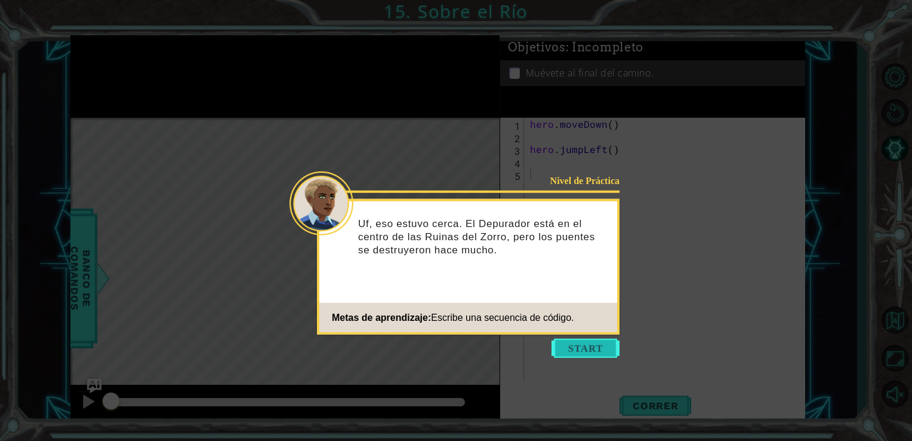
click at [586, 346] on button "Start" at bounding box center [586, 347] width 68 height 19
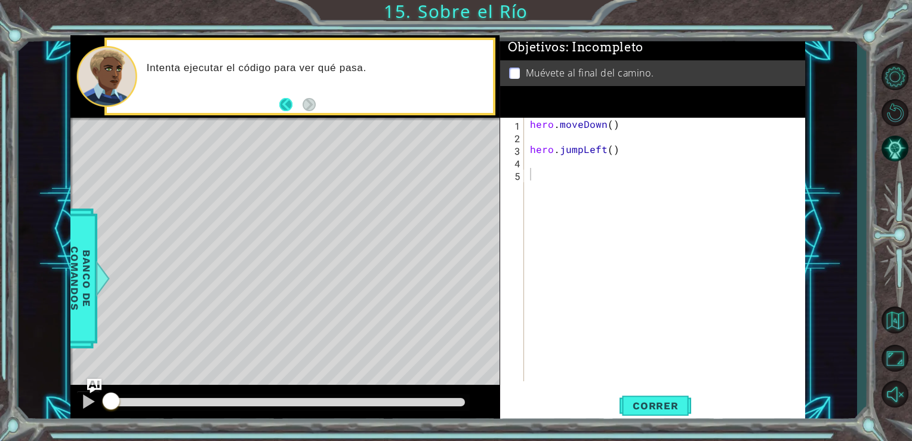
click at [282, 105] on button "Back" at bounding box center [290, 104] width 23 height 13
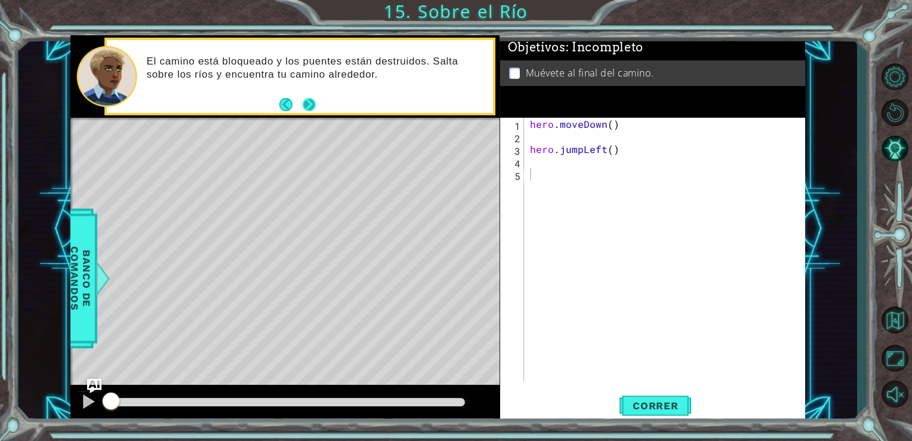
click at [312, 108] on button "Next" at bounding box center [309, 105] width 22 height 22
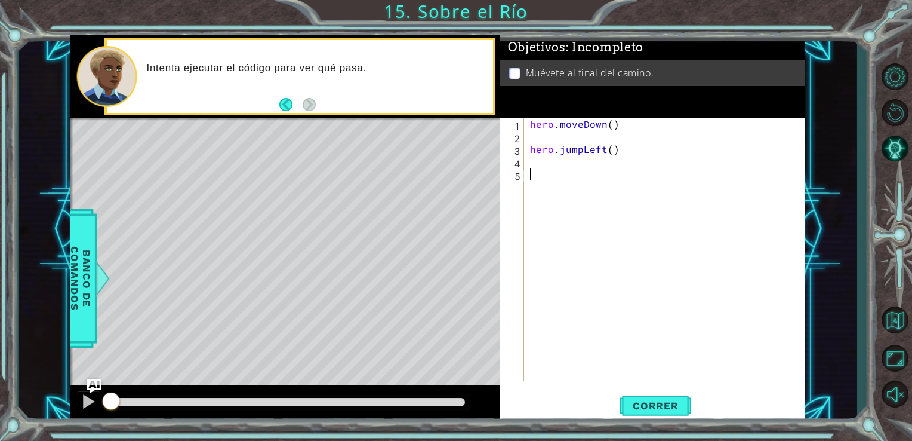
click at [568, 137] on div "hero . moveDown ( ) hero . jumpLeft ( )" at bounding box center [668, 262] width 281 height 288
type textarea "hero.jumpLeft()"
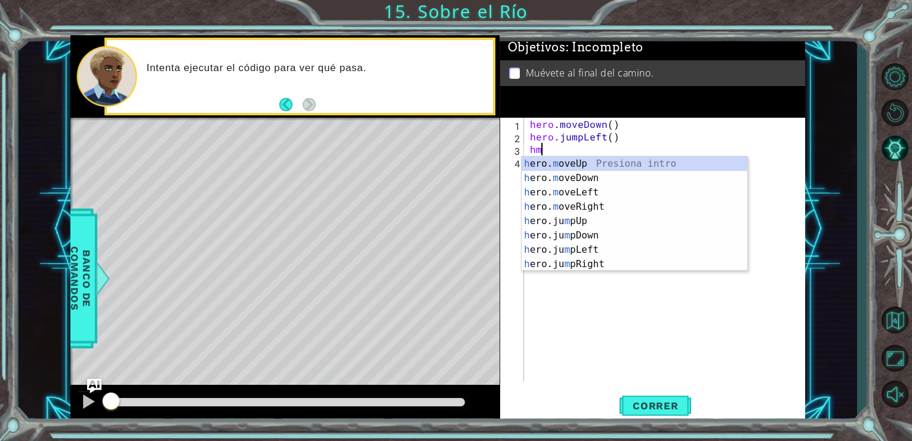
type textarea "hml"
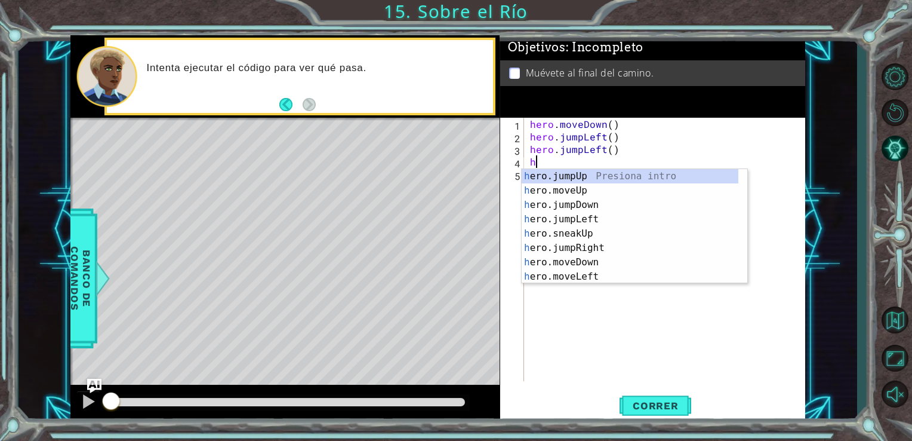
type textarea "hj"
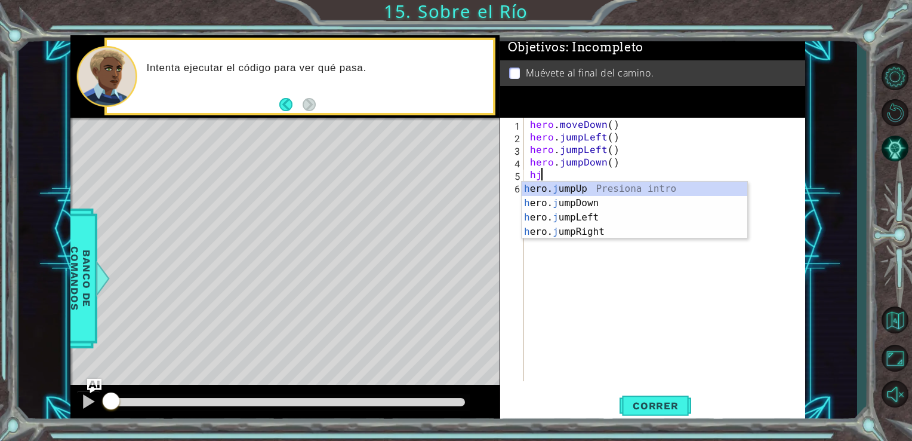
type textarea "hjr"
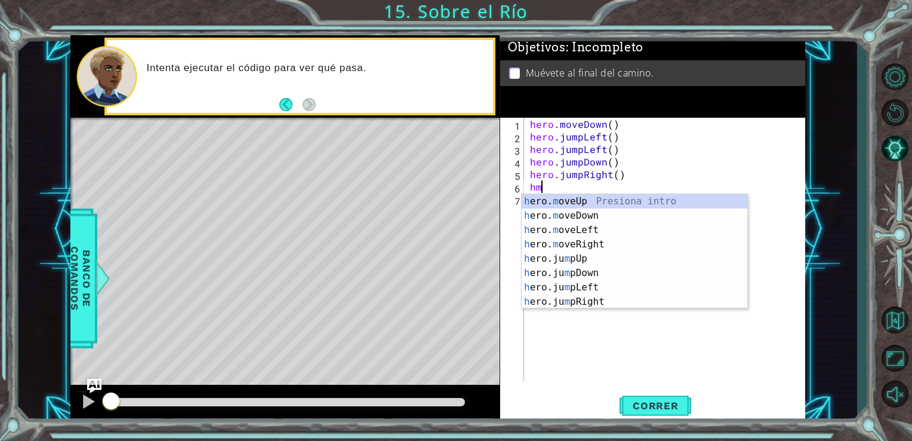
type textarea "hmr"
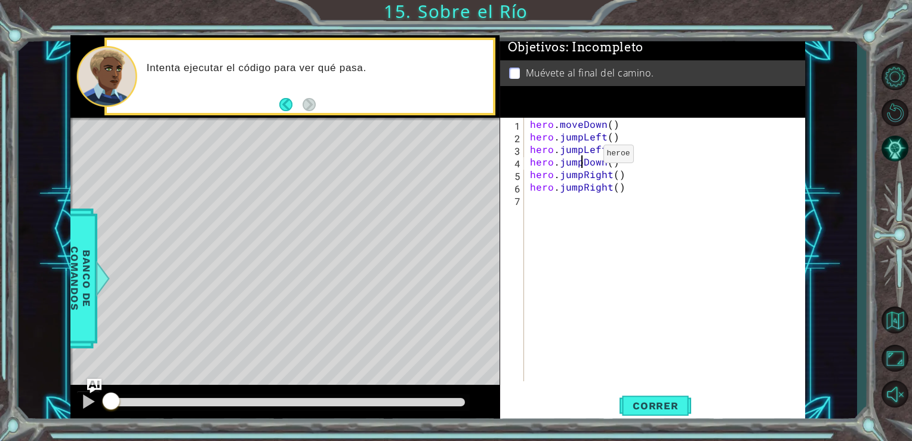
click at [583, 156] on div "hero . moveDown ( ) hero . jumpLeft ( ) hero . jumpLeft ( ) hero . jumpDown ( )…" at bounding box center [668, 262] width 281 height 288
click at [583, 153] on div "hero . moveDown ( ) hero . jumpLeft ( ) hero . jumpLeft ( ) hero . jumpDown ( )…" at bounding box center [668, 262] width 281 height 288
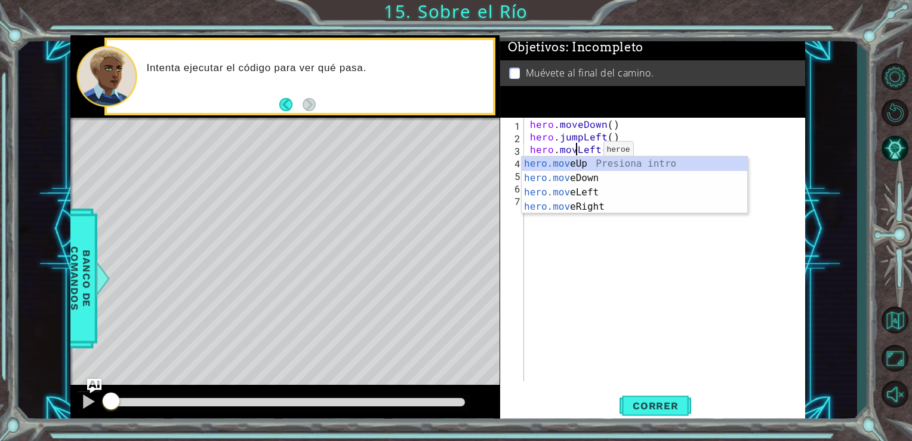
type textarea "hero.moveLeft()"
click at [579, 245] on div "hero . moveDown ( ) hero . jumpLeft ( ) hero . moveLeft ( ) hero . jumpDown ( )…" at bounding box center [668, 262] width 281 height 288
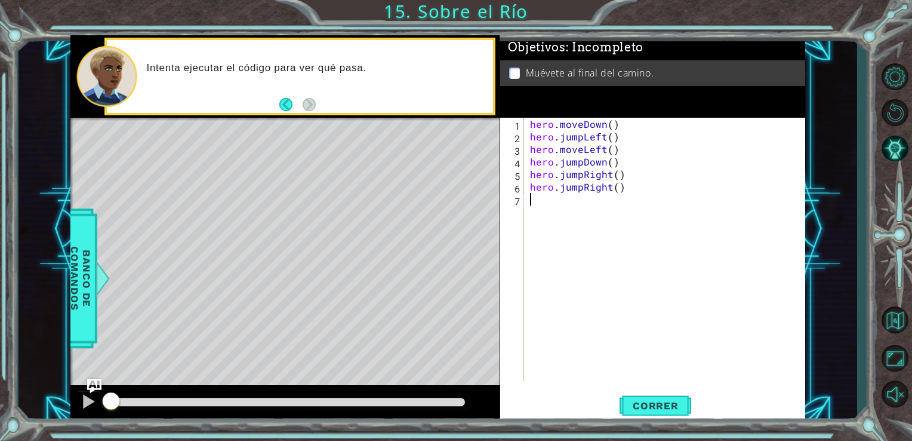
scroll to position [0, 0]
click at [661, 414] on button "Correr" at bounding box center [656, 405] width 72 height 30
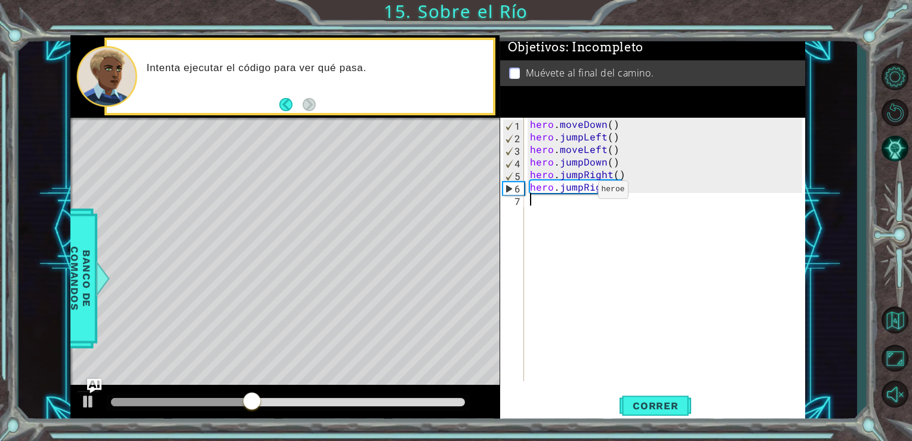
click at [577, 192] on div "hero . moveDown ( ) hero . jumpLeft ( ) hero . moveLeft ( ) hero . jumpDown ( )…" at bounding box center [668, 262] width 281 height 288
click at [580, 190] on div "hero . moveDown ( ) hero . jumpLeft ( ) hero . moveLeft ( ) hero . jumpDown ( )…" at bounding box center [668, 262] width 281 height 288
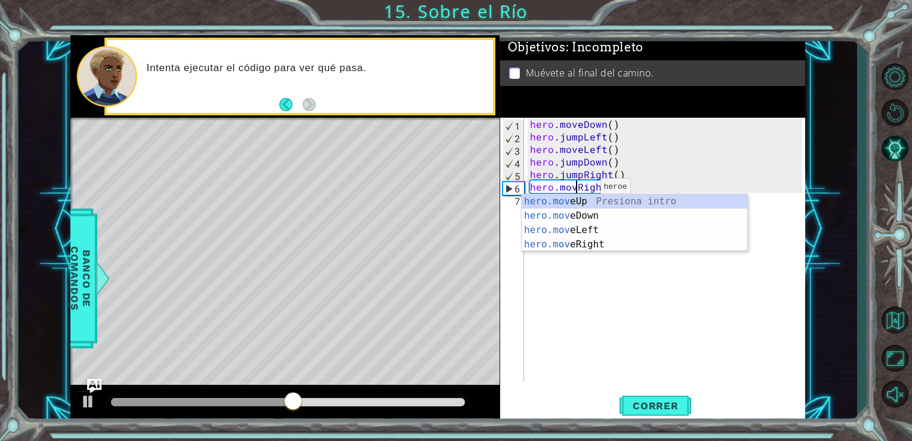
scroll to position [0, 3]
type textarea "hero.moveRight()"
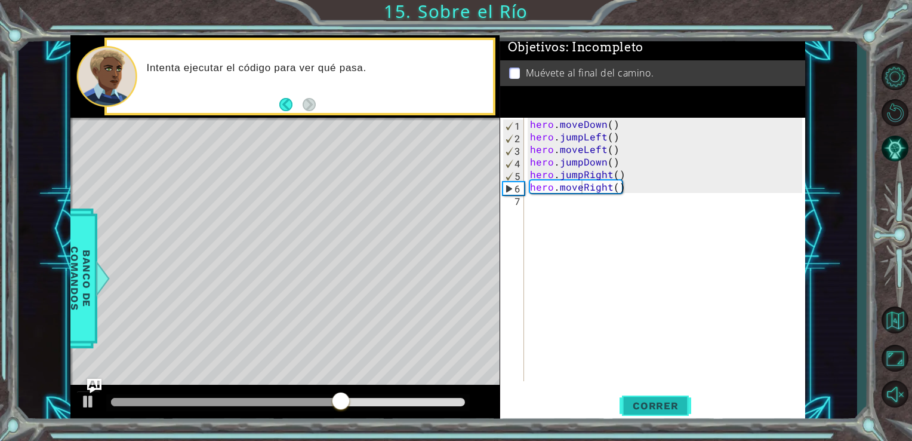
click at [629, 398] on button "Correr" at bounding box center [656, 405] width 72 height 30
click at [689, 318] on div "hero . moveDown ( ) hero . jumpLeft ( ) hero . moveLeft ( ) hero . jumpDown ( )…" at bounding box center [668, 262] width 281 height 288
